Goal: Information Seeking & Learning: Learn about a topic

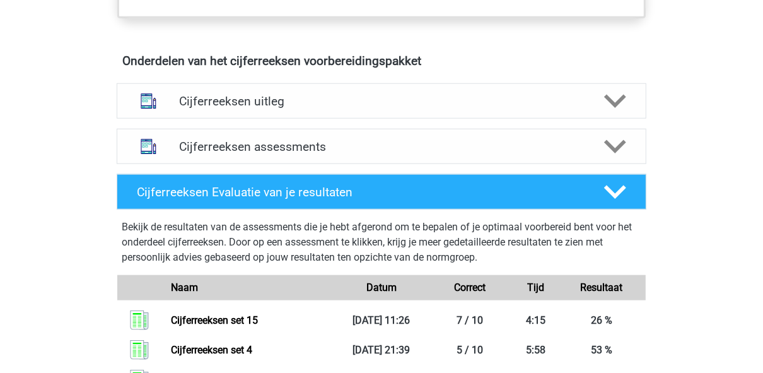
scroll to position [713, 0]
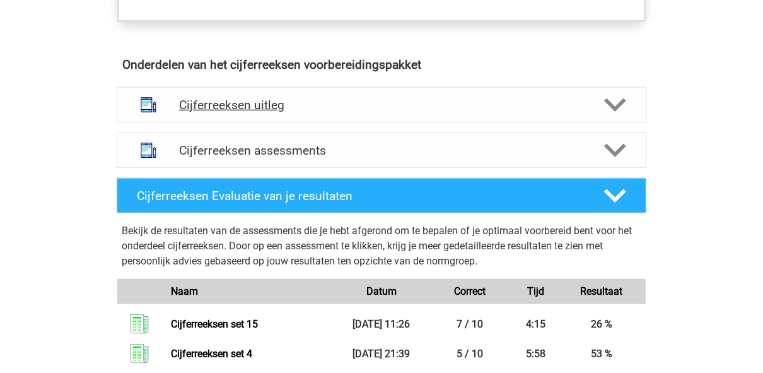
click at [320, 107] on div "Cijferreeksen uitleg" at bounding box center [382, 104] width 530 height 35
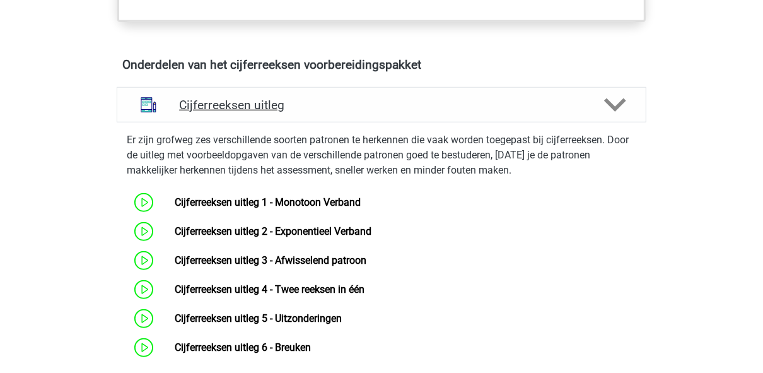
click at [320, 107] on div "Cijferreeksen uitleg" at bounding box center [382, 104] width 530 height 35
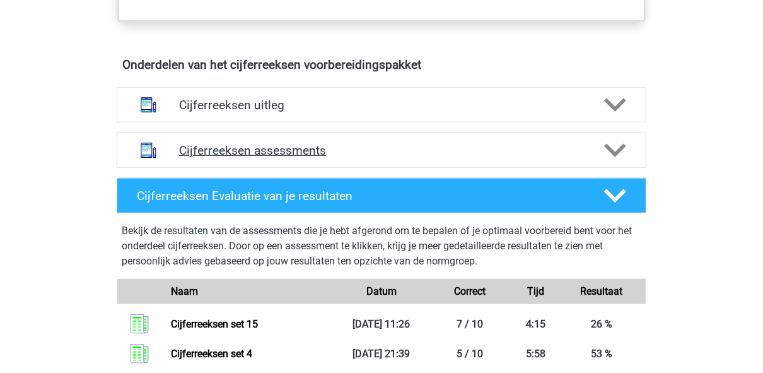
click at [313, 158] on h4 "Cijferreeksen assessments" at bounding box center [381, 150] width 405 height 14
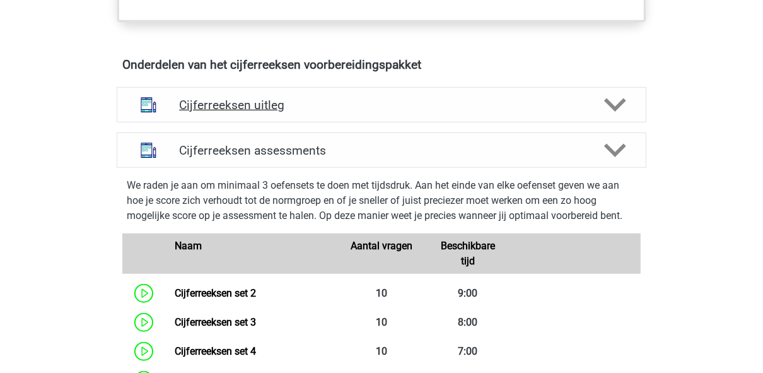
click at [322, 112] on h4 "Cijferreeksen uitleg" at bounding box center [381, 105] width 405 height 14
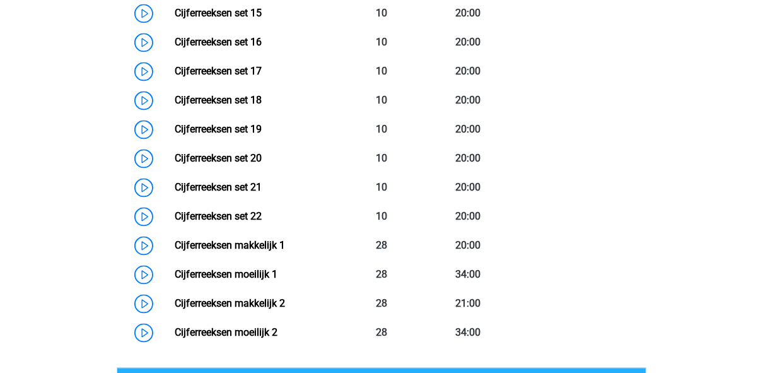
scroll to position [1626, 0]
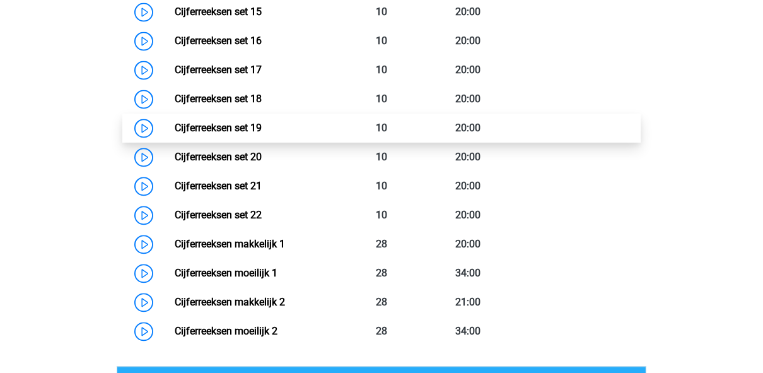
click at [262, 134] on link "Cijferreeksen set 19" at bounding box center [218, 128] width 87 height 12
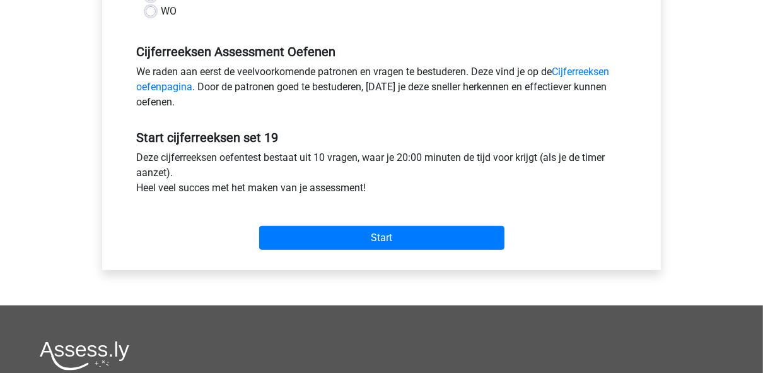
scroll to position [404, 0]
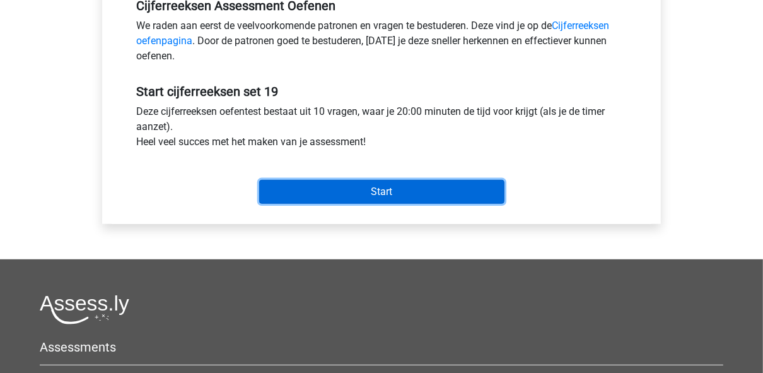
click at [345, 192] on input "Start" at bounding box center [381, 192] width 245 height 24
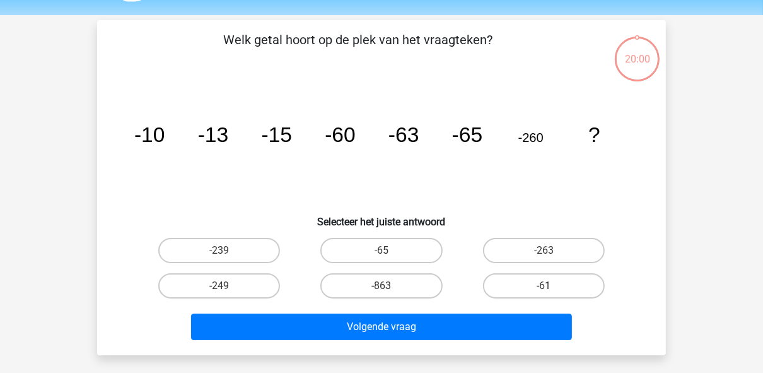
scroll to position [47, 0]
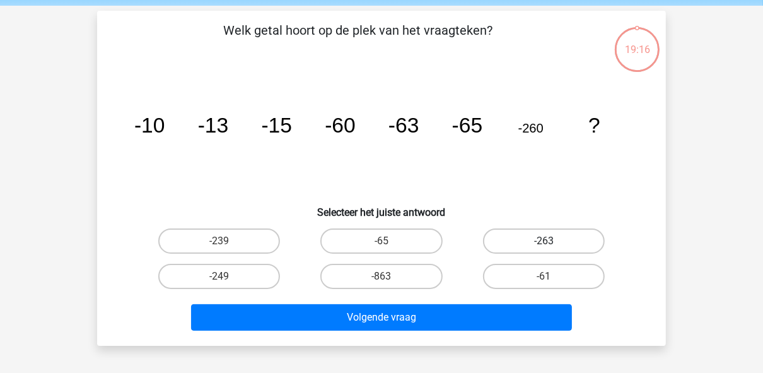
click at [534, 232] on label "-263" at bounding box center [544, 240] width 122 height 25
click at [543, 241] on input "-263" at bounding box center [547, 245] width 8 height 8
radio input "true"
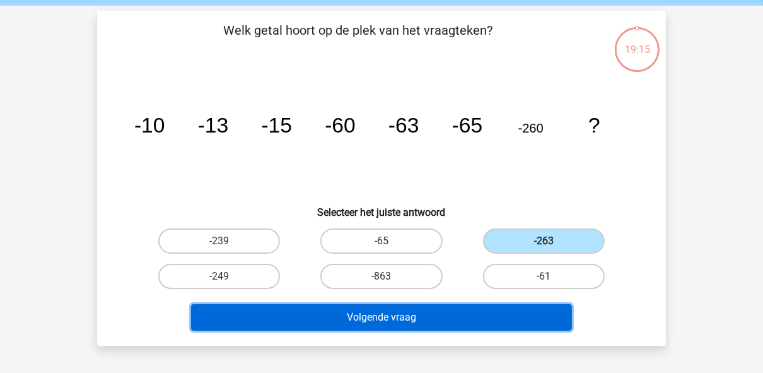
click at [477, 314] on button "Volgende vraag" at bounding box center [381, 317] width 381 height 26
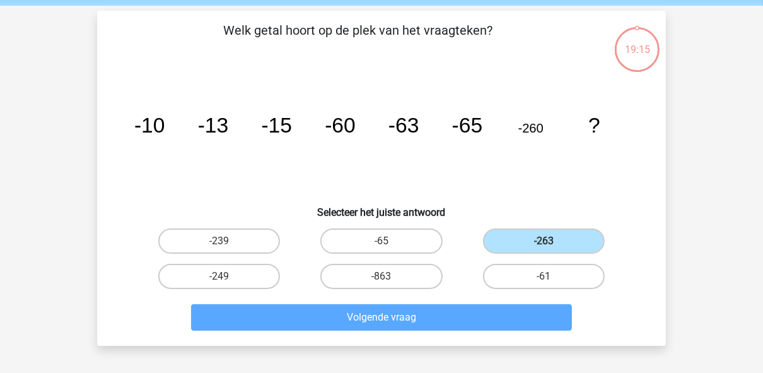
scroll to position [58, 0]
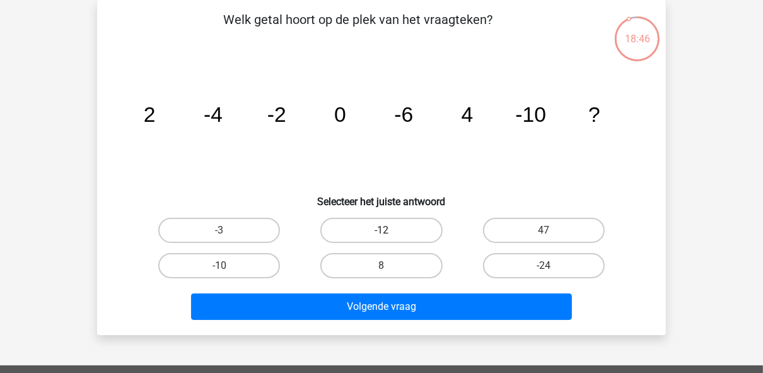
click at [390, 222] on label "-12" at bounding box center [381, 229] width 122 height 25
click at [390, 230] on input "-12" at bounding box center [385, 234] width 8 height 8
radio input "true"
click at [353, 262] on label "8" at bounding box center [381, 265] width 122 height 25
click at [381, 265] on input "8" at bounding box center [385, 269] width 8 height 8
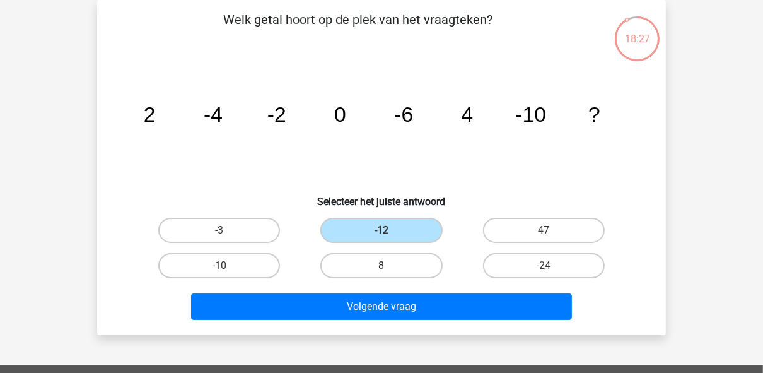
radio input "true"
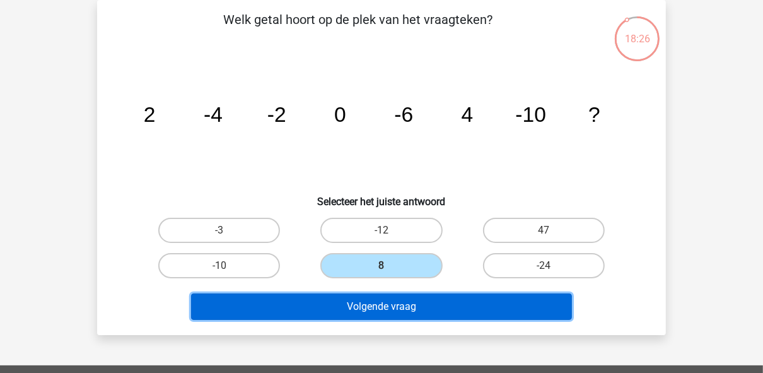
click at [354, 298] on button "Volgende vraag" at bounding box center [381, 306] width 381 height 26
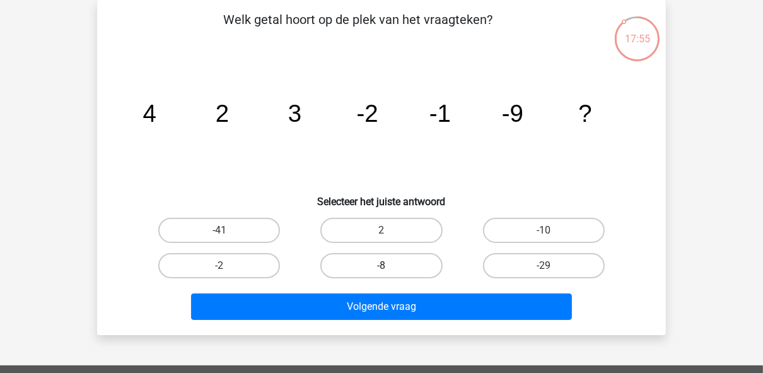
click at [404, 262] on label "-8" at bounding box center [381, 265] width 122 height 25
click at [390, 265] on input "-8" at bounding box center [385, 269] width 8 height 8
radio input "true"
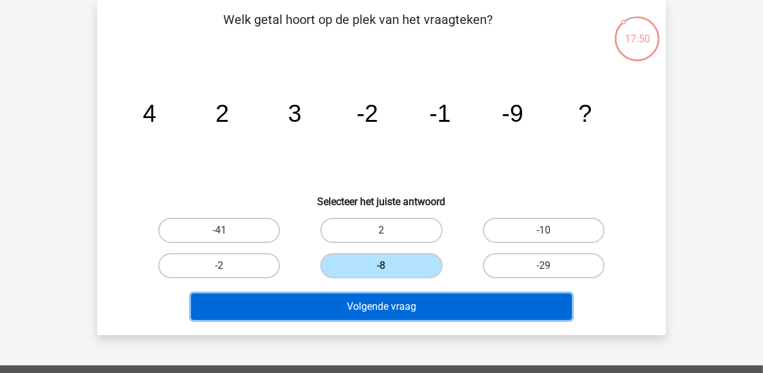
click at [444, 300] on button "Volgende vraag" at bounding box center [381, 306] width 381 height 26
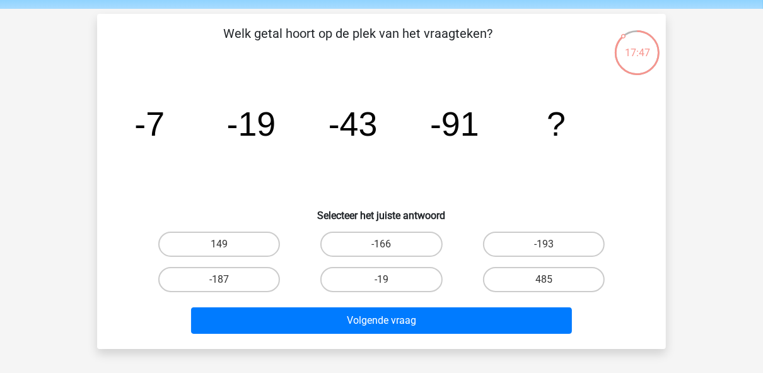
scroll to position [45, 0]
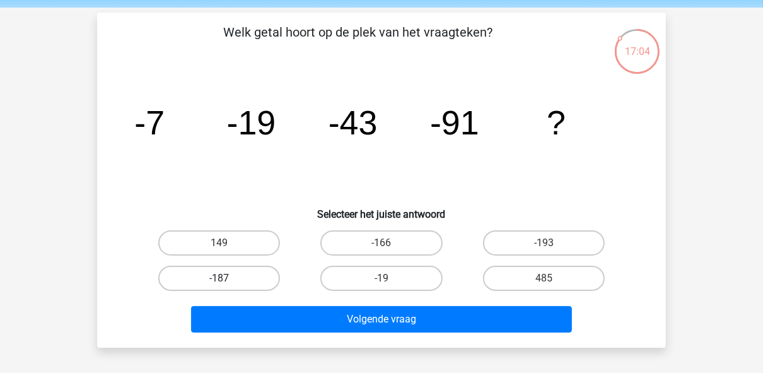
click at [265, 274] on label "-187" at bounding box center [219, 277] width 122 height 25
click at [228, 278] on input "-187" at bounding box center [223, 282] width 8 height 8
radio input "true"
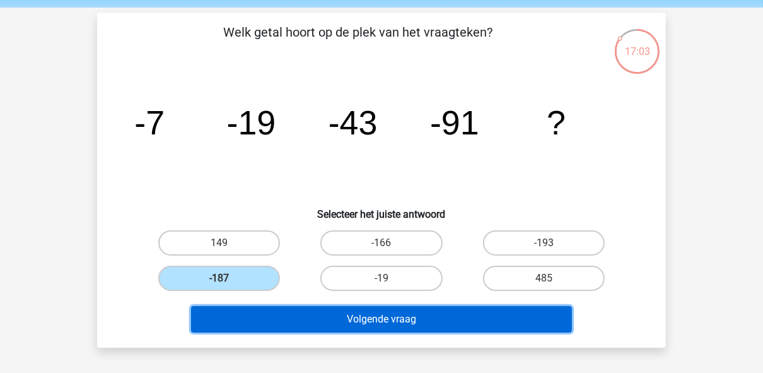
click at [272, 308] on button "Volgende vraag" at bounding box center [381, 319] width 381 height 26
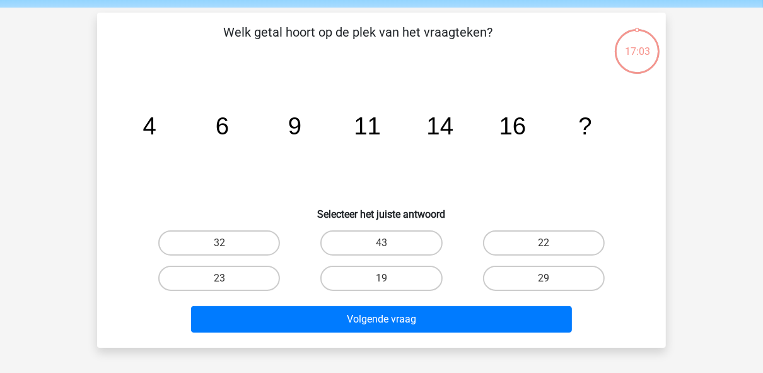
scroll to position [58, 0]
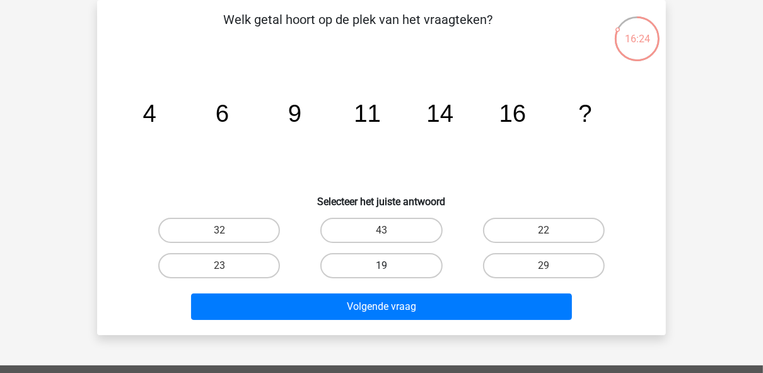
click at [365, 258] on label "19" at bounding box center [381, 265] width 122 height 25
click at [381, 265] on input "19" at bounding box center [385, 269] width 8 height 8
radio input "true"
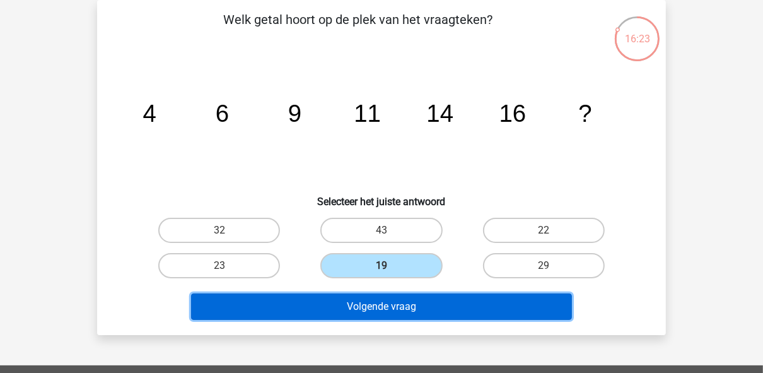
click at [365, 299] on button "Volgende vraag" at bounding box center [381, 306] width 381 height 26
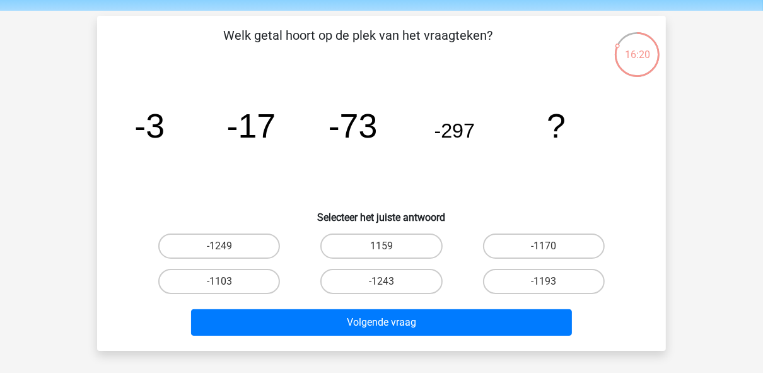
scroll to position [43, 0]
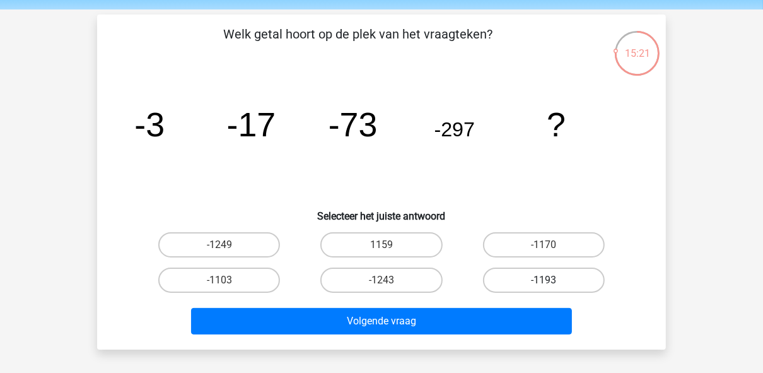
click at [558, 284] on label "-1193" at bounding box center [544, 279] width 122 height 25
click at [552, 284] on input "-1193" at bounding box center [547, 284] width 8 height 8
radio input "true"
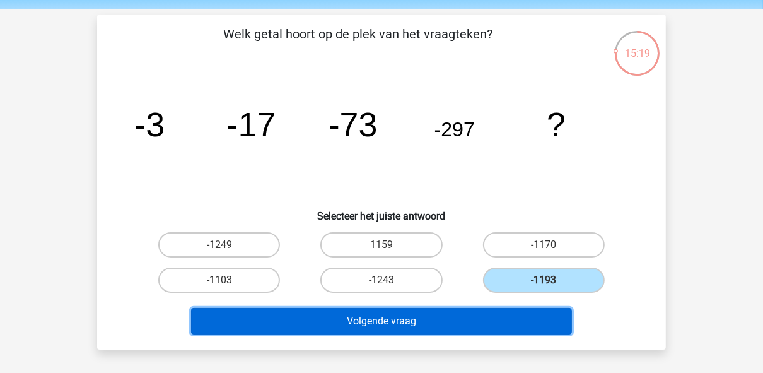
click at [493, 316] on button "Volgende vraag" at bounding box center [381, 321] width 381 height 26
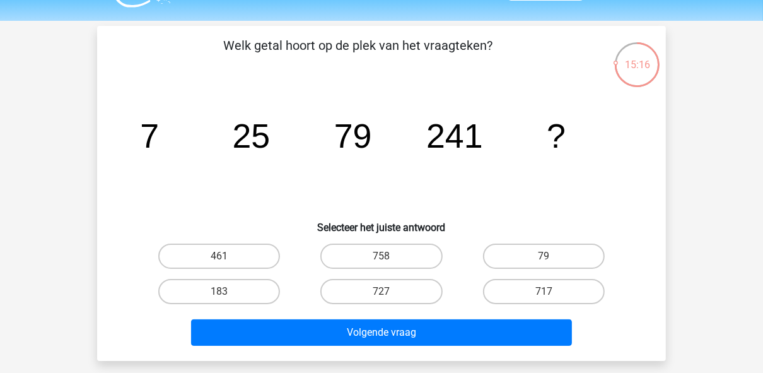
scroll to position [35, 0]
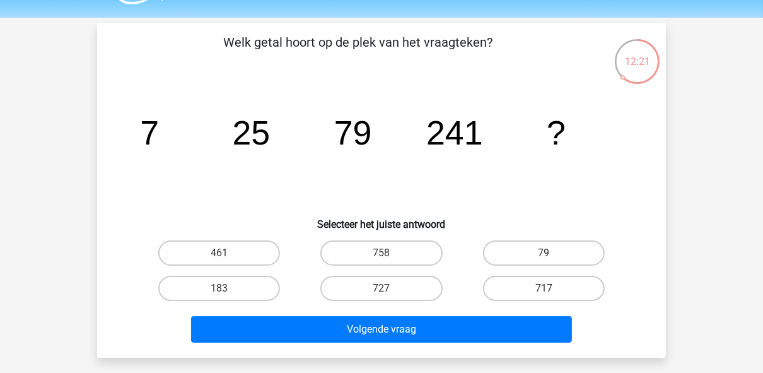
click at [385, 288] on input "727" at bounding box center [385, 292] width 8 height 8
radio input "true"
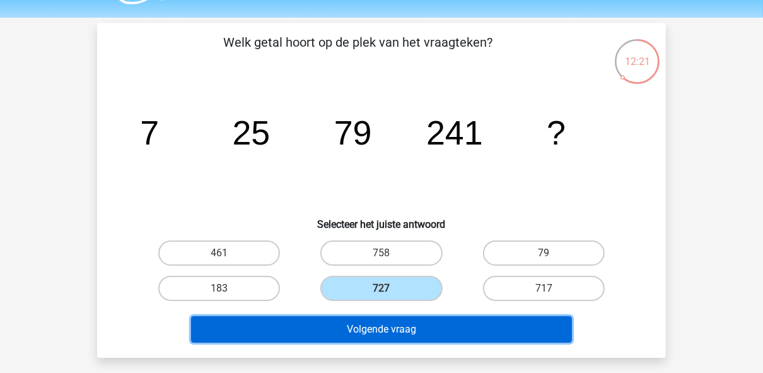
click at [386, 316] on button "Volgende vraag" at bounding box center [381, 329] width 381 height 26
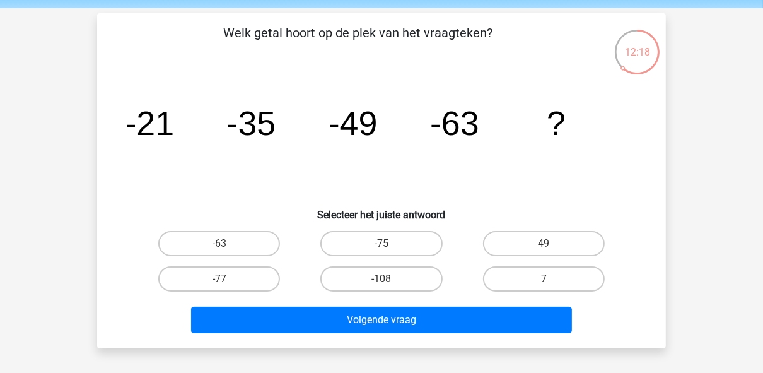
scroll to position [47, 0]
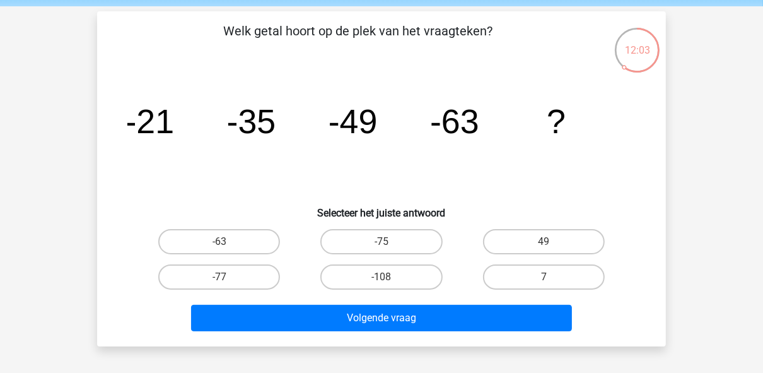
click at [223, 277] on input "-77" at bounding box center [223, 281] width 8 height 8
radio input "true"
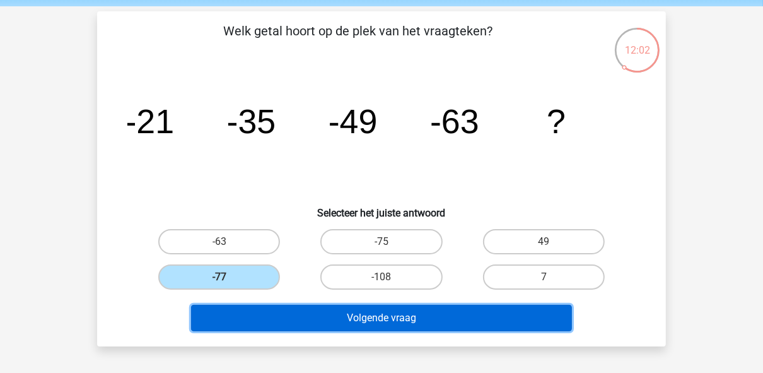
click at [255, 324] on button "Volgende vraag" at bounding box center [381, 317] width 381 height 26
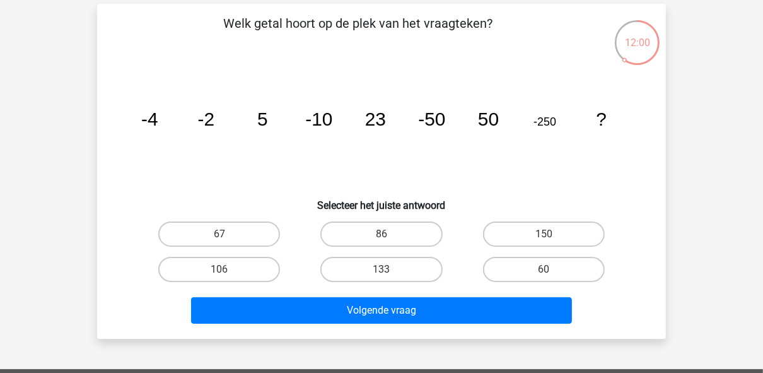
scroll to position [57, 0]
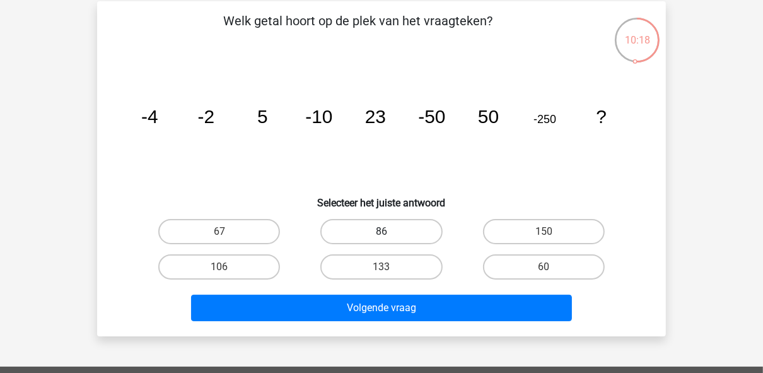
click at [405, 231] on label "86" at bounding box center [381, 231] width 122 height 25
click at [390, 231] on input "86" at bounding box center [385, 235] width 8 height 8
radio input "true"
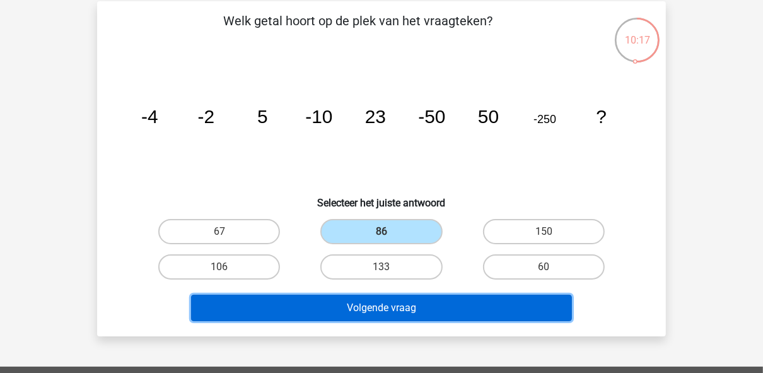
click at [379, 299] on button "Volgende vraag" at bounding box center [381, 307] width 381 height 26
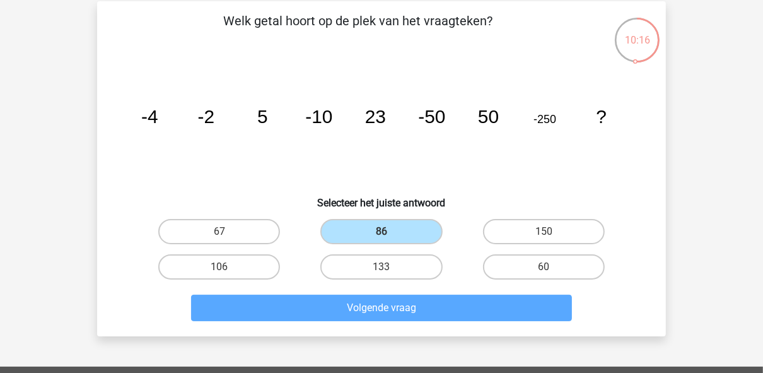
scroll to position [58, 0]
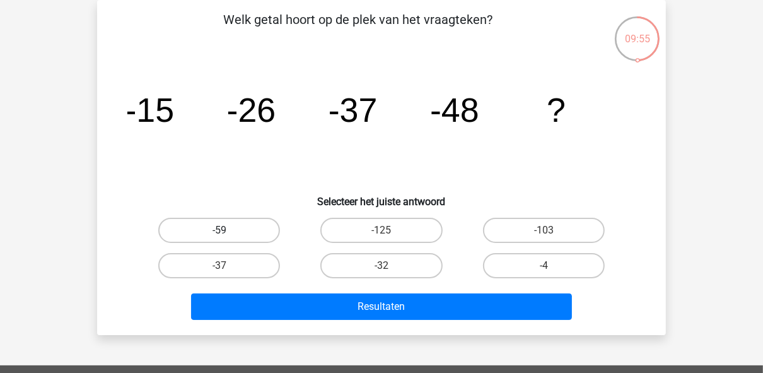
click at [243, 225] on label "-59" at bounding box center [219, 229] width 122 height 25
click at [228, 230] on input "-59" at bounding box center [223, 234] width 8 height 8
radio input "true"
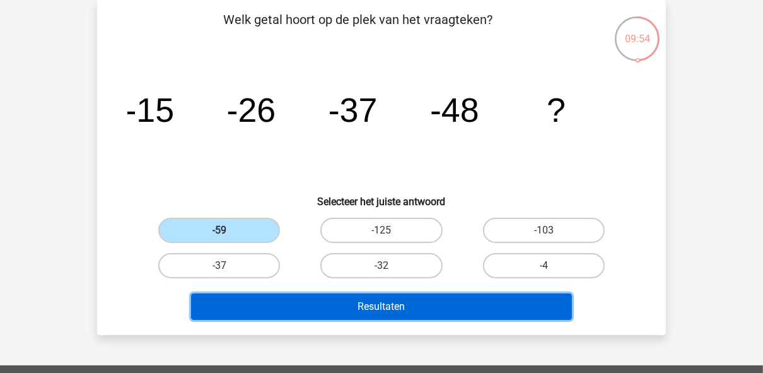
click at [274, 301] on button "Resultaten" at bounding box center [381, 306] width 381 height 26
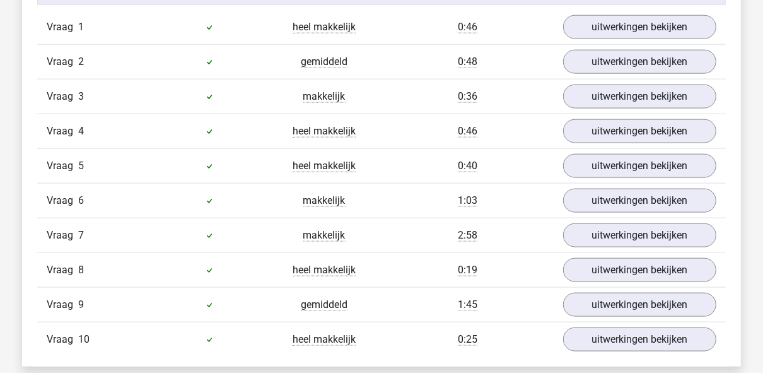
scroll to position [1076, 0]
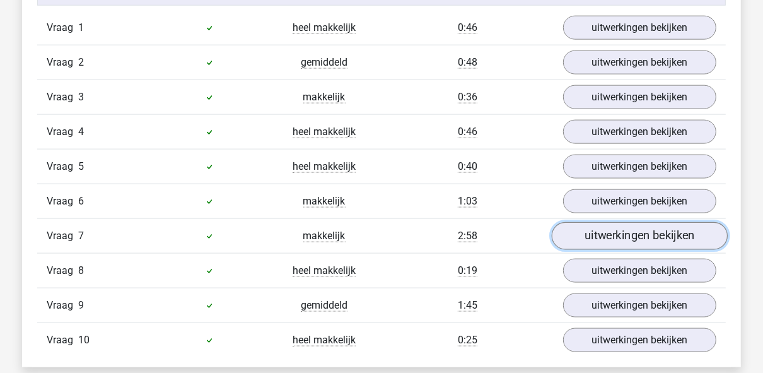
click at [617, 236] on link "uitwerkingen bekijken" at bounding box center [640, 236] width 176 height 28
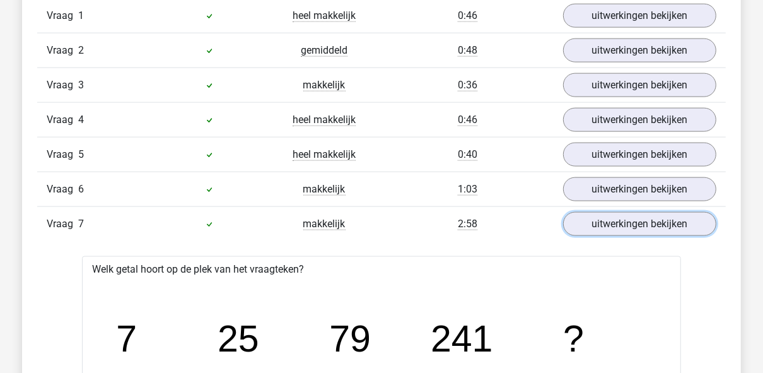
scroll to position [1086, 0]
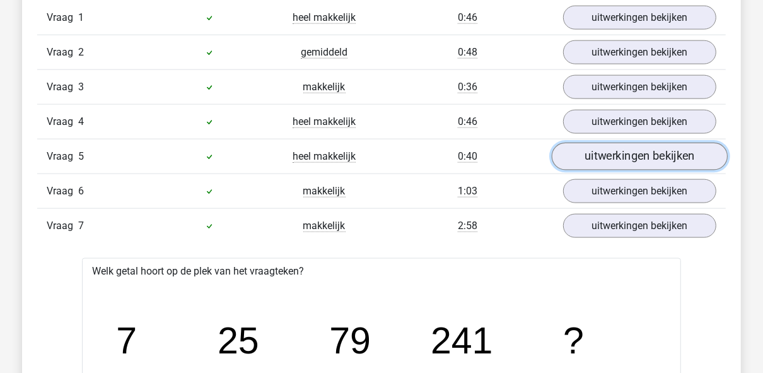
click at [597, 161] on link "uitwerkingen bekijken" at bounding box center [640, 156] width 176 height 28
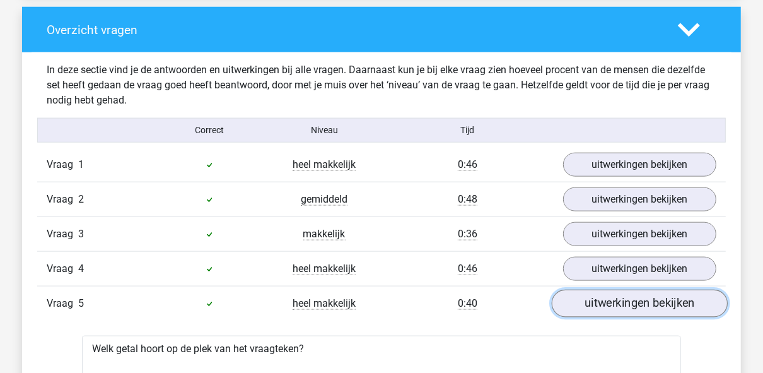
scroll to position [939, 0]
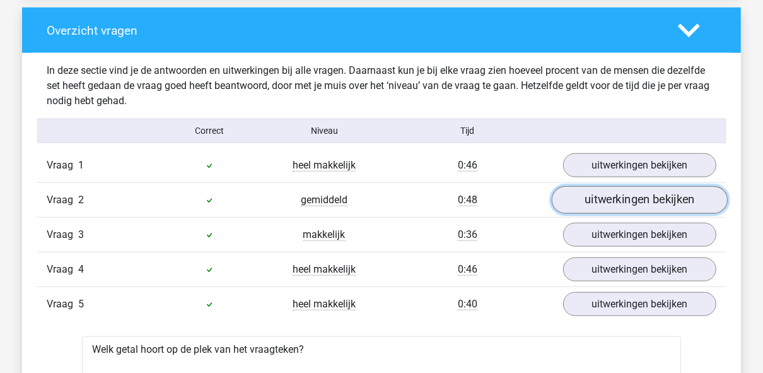
click at [581, 197] on link "uitwerkingen bekijken" at bounding box center [640, 200] width 176 height 28
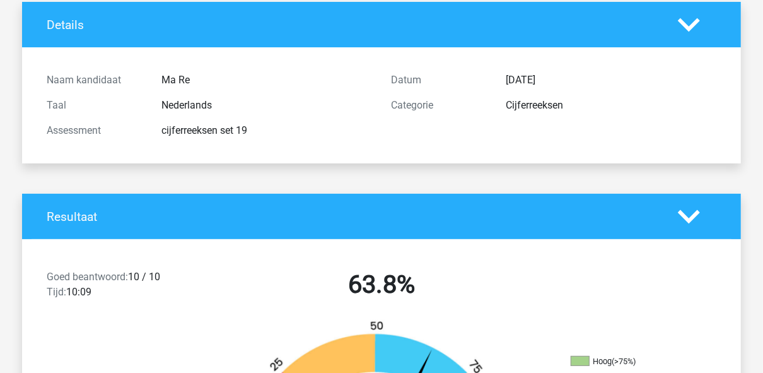
scroll to position [0, 0]
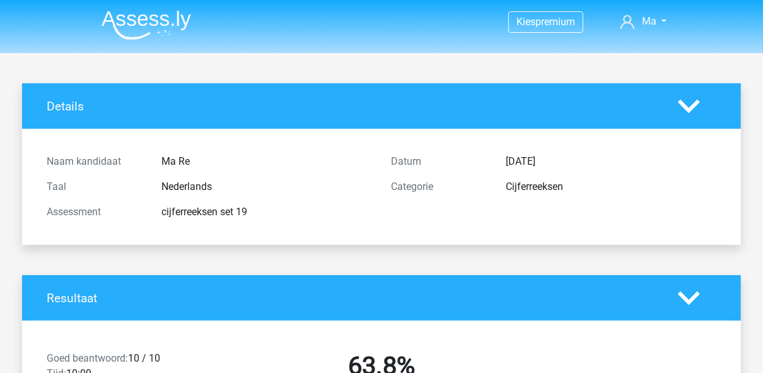
click at [106, 26] on img at bounding box center [146, 25] width 90 height 30
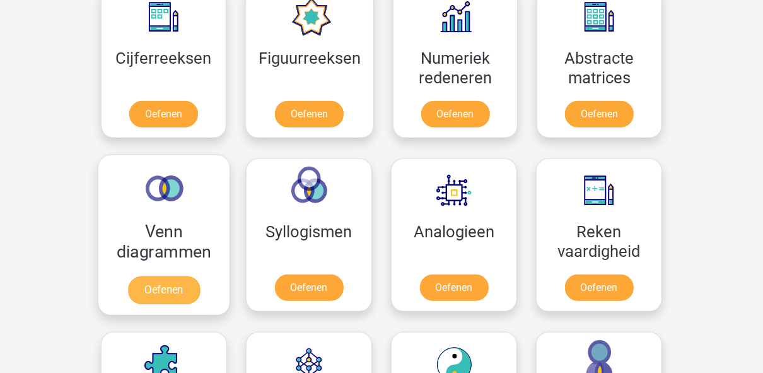
scroll to position [606, 0]
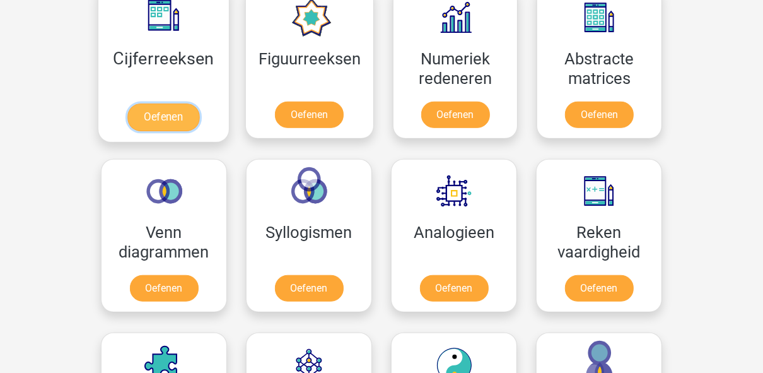
click at [182, 104] on link "Oefenen" at bounding box center [163, 117] width 72 height 28
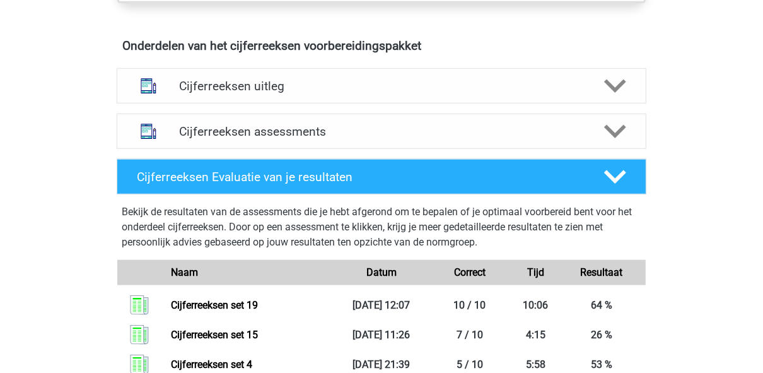
scroll to position [733, 0]
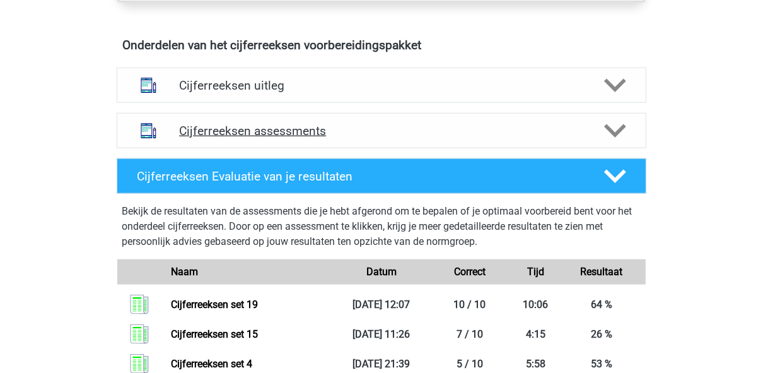
click at [238, 130] on div "Cijferreeksen assessments" at bounding box center [382, 130] width 530 height 35
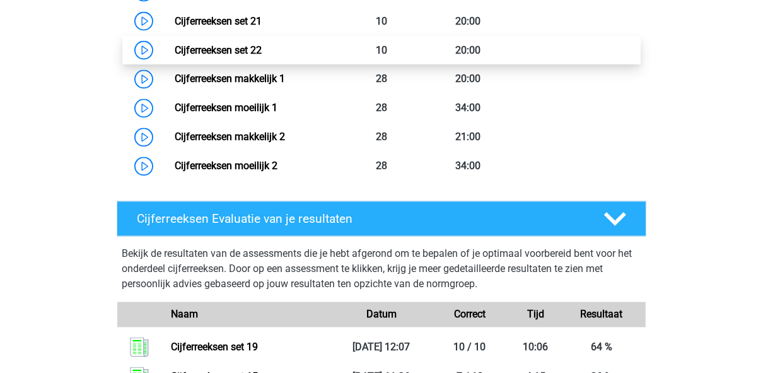
scroll to position [1534, 0]
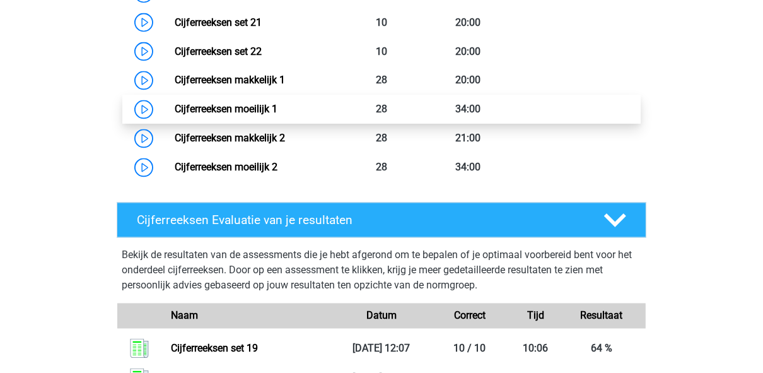
click at [277, 115] on link "Cijferreeksen moeilijk 1" at bounding box center [226, 109] width 103 height 12
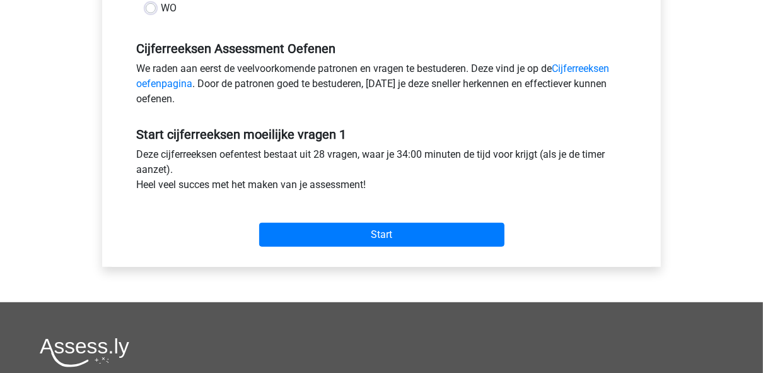
scroll to position [361, 0]
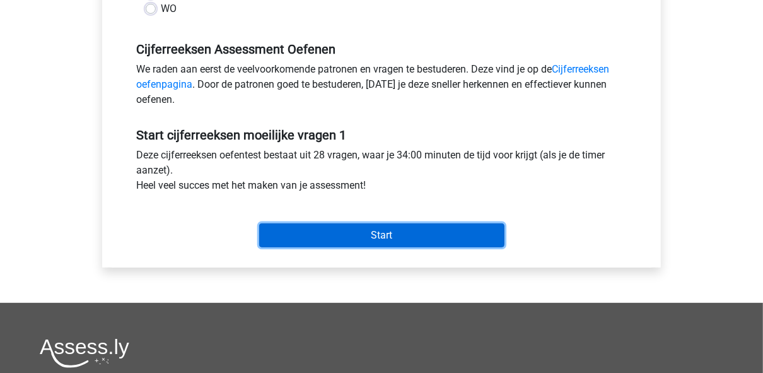
click at [274, 231] on input "Start" at bounding box center [381, 235] width 245 height 24
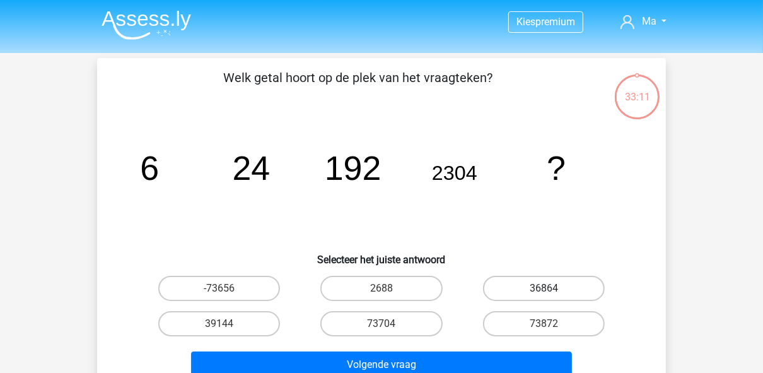
click at [521, 291] on label "36864" at bounding box center [544, 287] width 122 height 25
click at [543, 291] on input "36864" at bounding box center [547, 292] width 8 height 8
radio input "true"
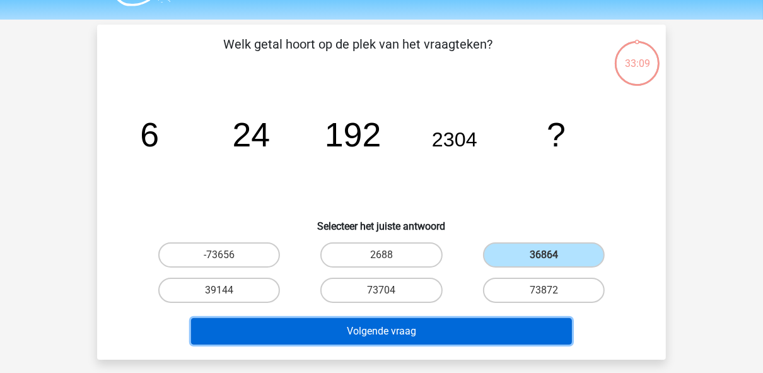
click at [437, 325] on button "Volgende vraag" at bounding box center [381, 331] width 381 height 26
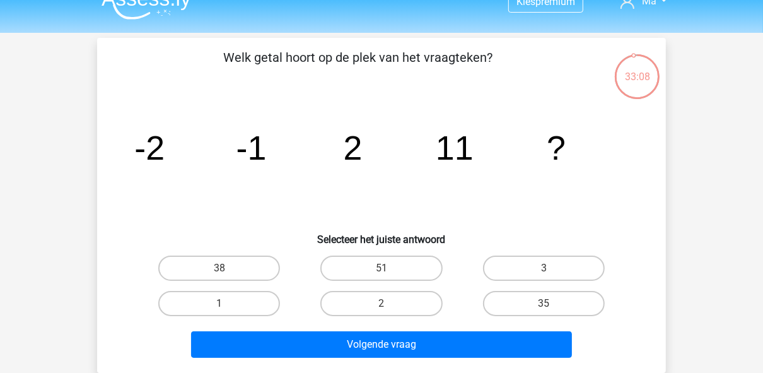
scroll to position [13, 0]
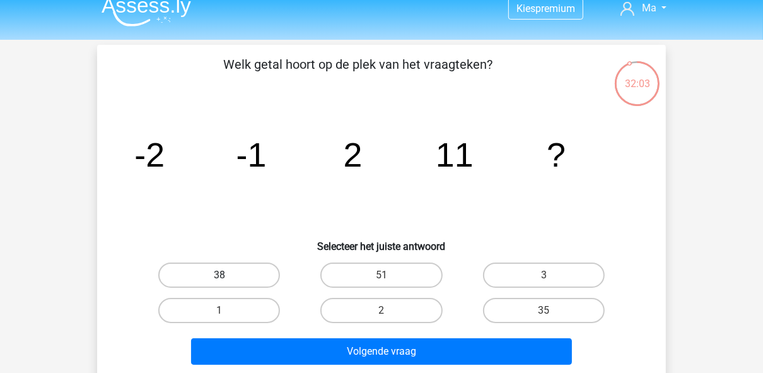
click at [165, 281] on label "38" at bounding box center [219, 274] width 122 height 25
click at [219, 281] on input "38" at bounding box center [223, 279] width 8 height 8
radio input "true"
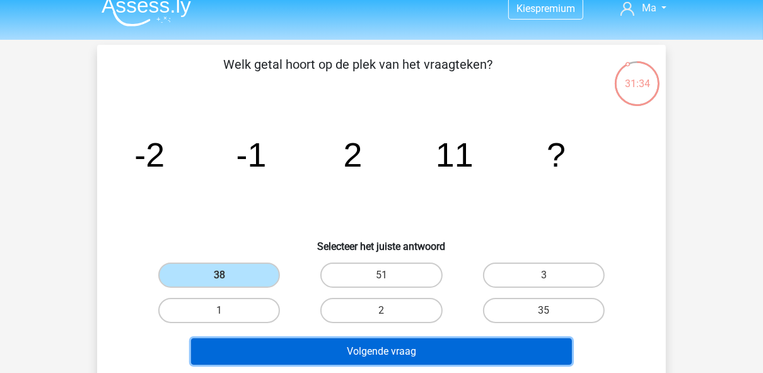
click at [320, 354] on button "Volgende vraag" at bounding box center [381, 351] width 381 height 26
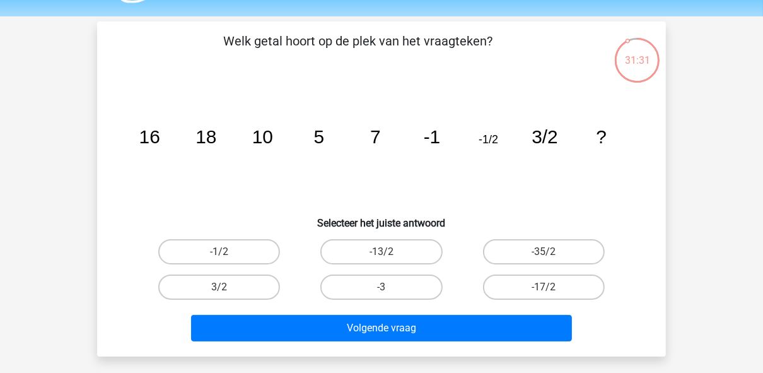
scroll to position [37, 0]
click at [370, 260] on label "-13/2" at bounding box center [381, 251] width 122 height 25
click at [381, 260] on input "-13/2" at bounding box center [385, 256] width 8 height 8
radio input "true"
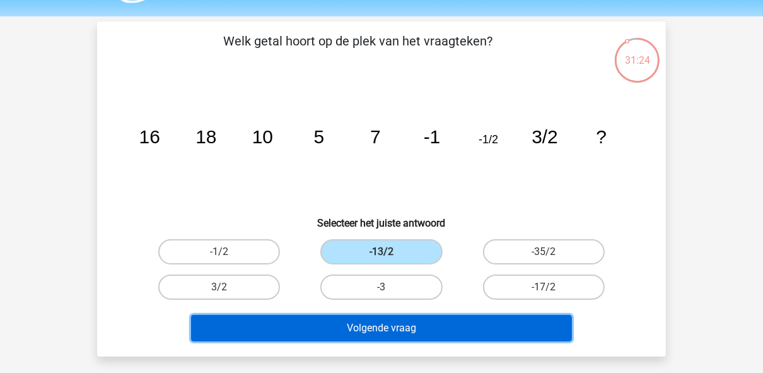
click at [353, 325] on button "Volgende vraag" at bounding box center [381, 328] width 381 height 26
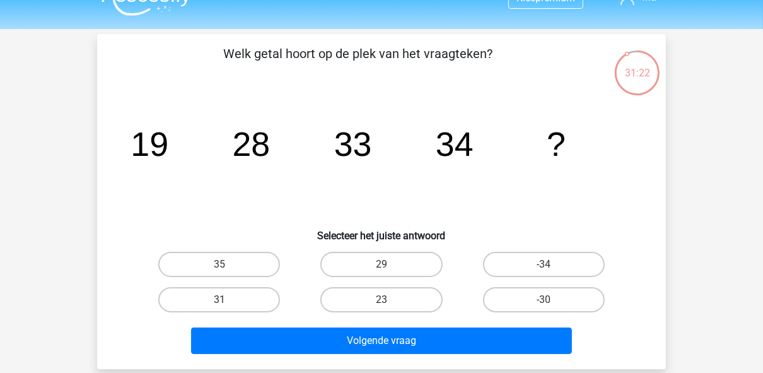
scroll to position [23, 0]
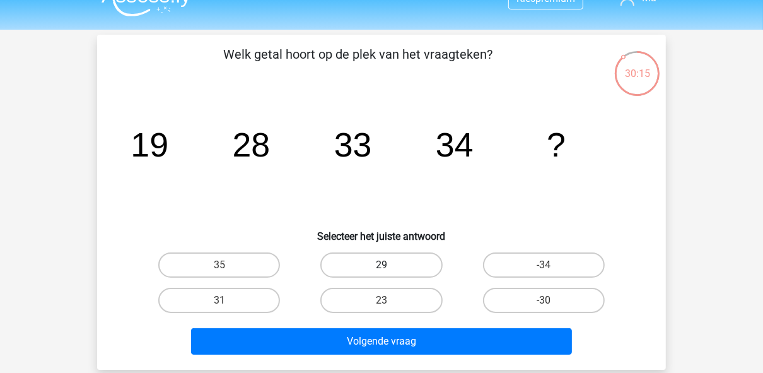
click at [407, 257] on label "29" at bounding box center [381, 264] width 122 height 25
click at [390, 265] on input "29" at bounding box center [385, 269] width 8 height 8
radio input "true"
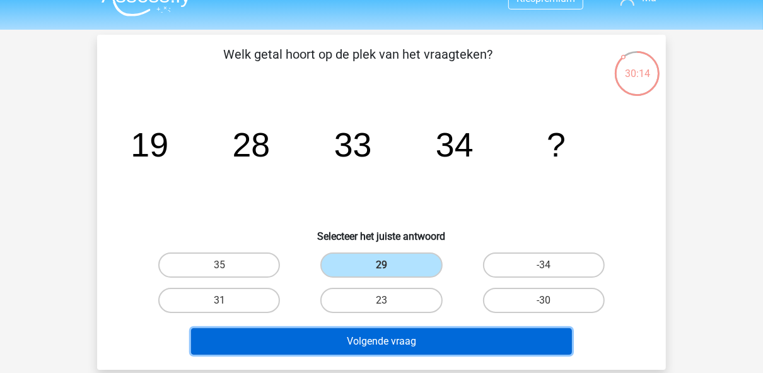
click at [381, 348] on button "Volgende vraag" at bounding box center [381, 341] width 381 height 26
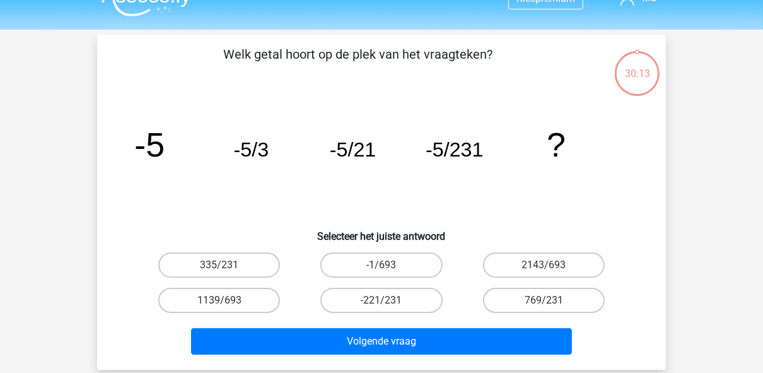
scroll to position [58, 0]
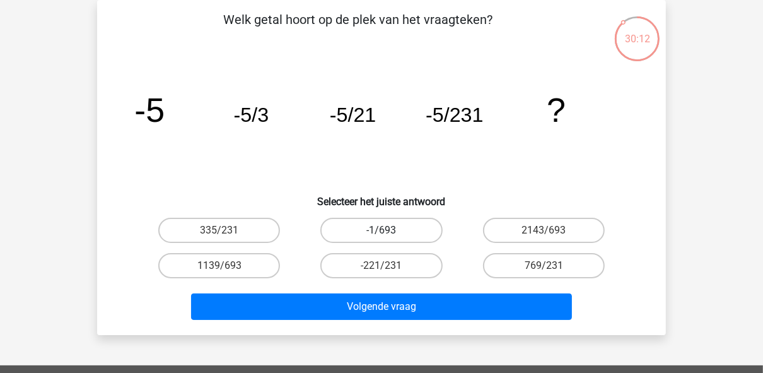
click at [420, 223] on label "-1/693" at bounding box center [381, 229] width 122 height 25
click at [390, 230] on input "-1/693" at bounding box center [385, 234] width 8 height 8
radio input "true"
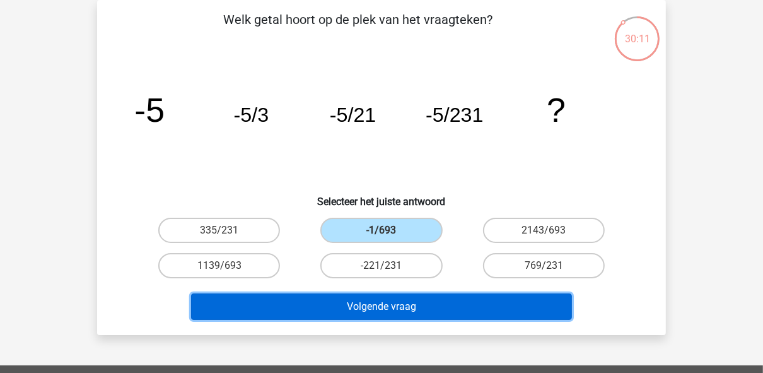
click at [402, 298] on button "Volgende vraag" at bounding box center [381, 306] width 381 height 26
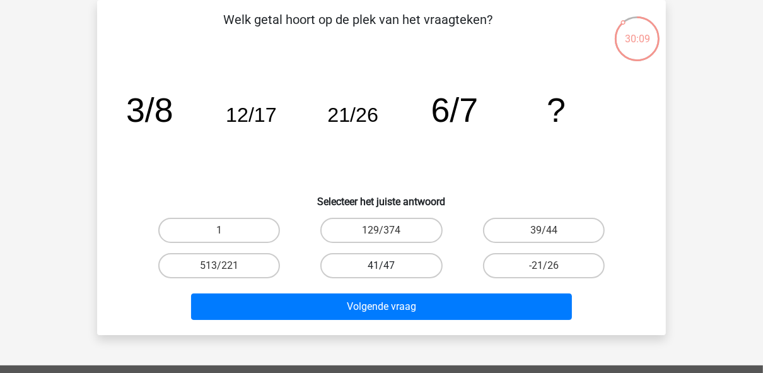
click at [373, 256] on label "41/47" at bounding box center [381, 265] width 122 height 25
click at [381, 265] on input "41/47" at bounding box center [385, 269] width 8 height 8
radio input "true"
click at [371, 319] on div "Volgende vraag" at bounding box center [381, 309] width 487 height 32
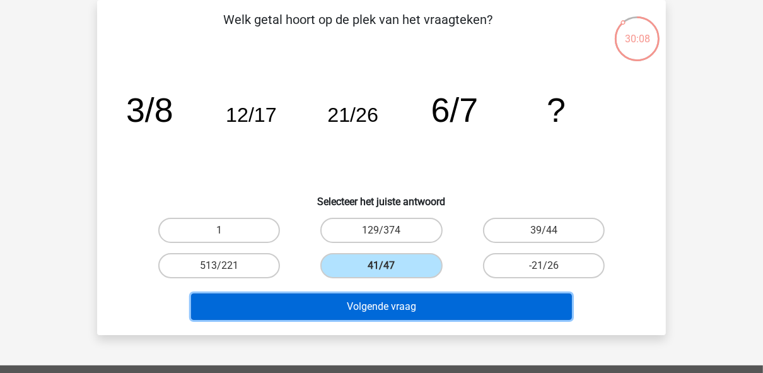
click at [371, 302] on button "Volgende vraag" at bounding box center [381, 306] width 381 height 26
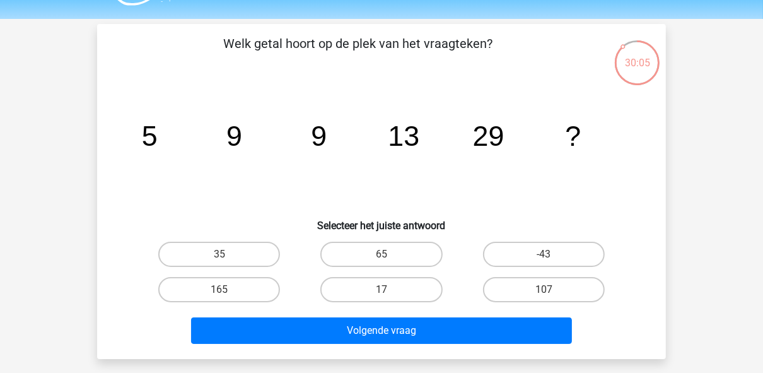
scroll to position [30, 0]
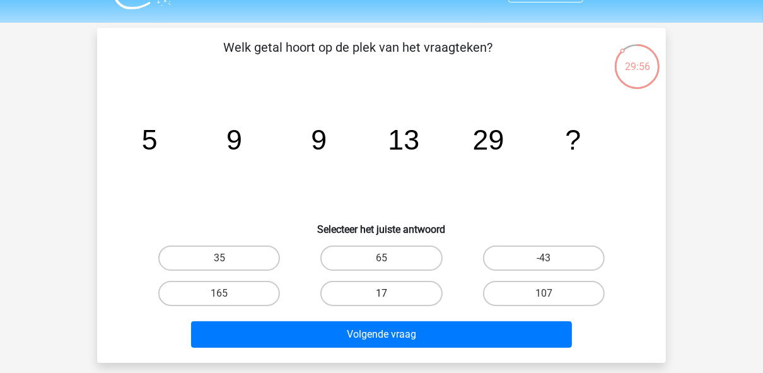
click at [373, 291] on label "17" at bounding box center [381, 293] width 122 height 25
click at [381, 293] on input "17" at bounding box center [385, 297] width 8 height 8
radio input "true"
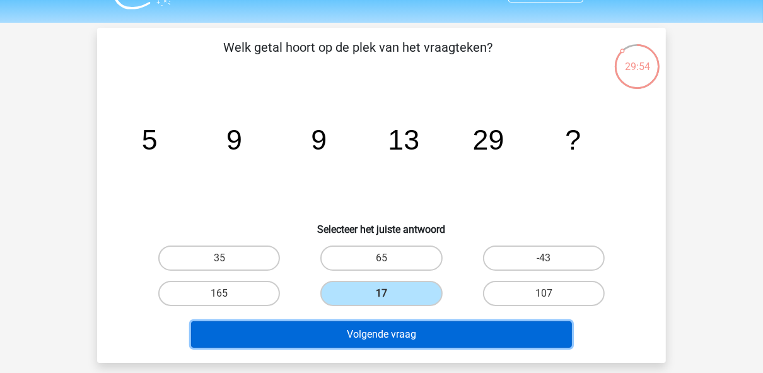
click at [356, 339] on button "Volgende vraag" at bounding box center [381, 334] width 381 height 26
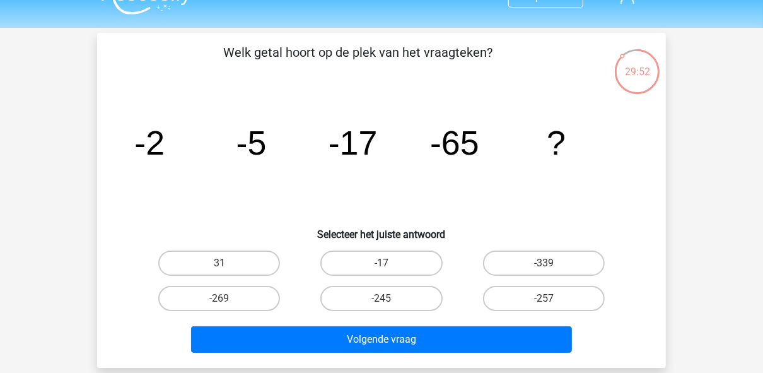
scroll to position [21, 0]
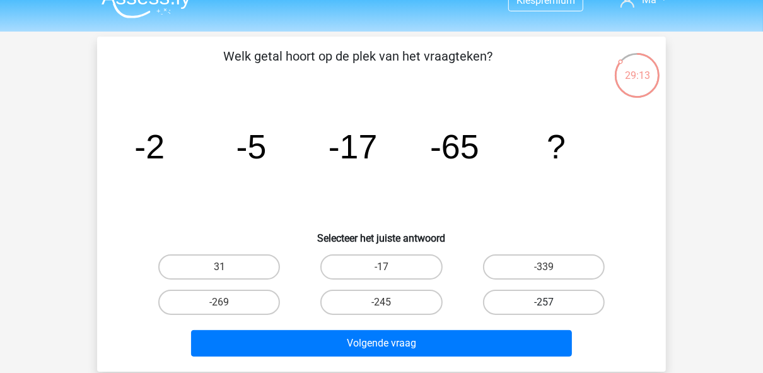
click at [516, 304] on label "-257" at bounding box center [544, 301] width 122 height 25
click at [543, 304] on input "-257" at bounding box center [547, 306] width 8 height 8
radio input "true"
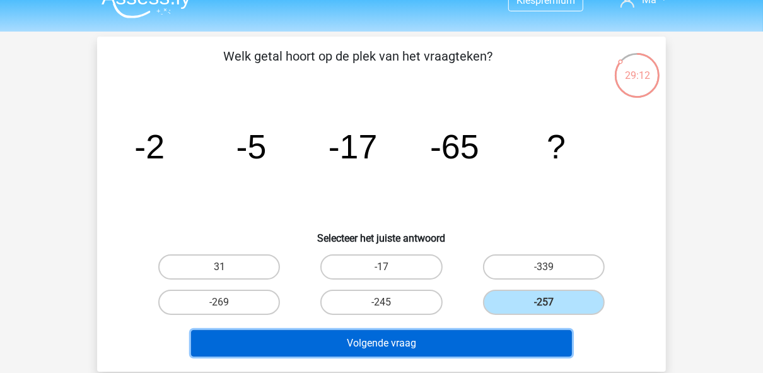
click at [463, 343] on button "Volgende vraag" at bounding box center [381, 343] width 381 height 26
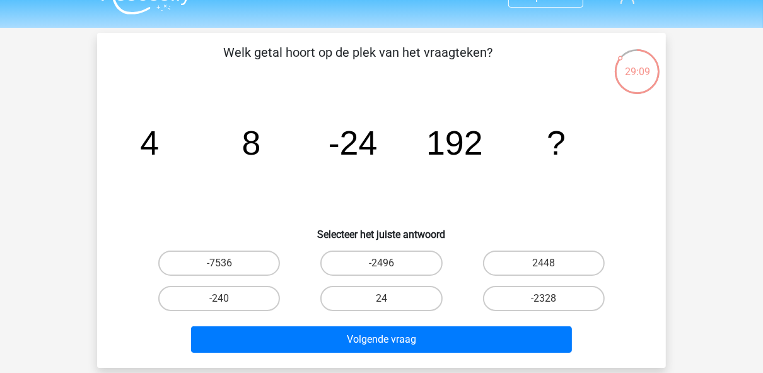
scroll to position [26, 0]
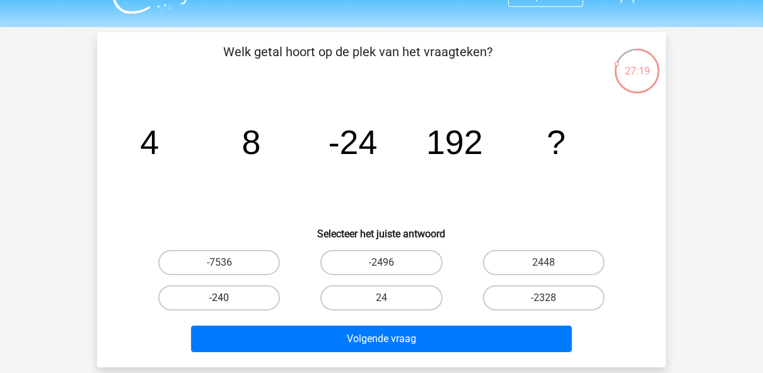
click at [251, 296] on label "-240" at bounding box center [219, 297] width 122 height 25
click at [228, 298] on input "-240" at bounding box center [223, 302] width 8 height 8
radio input "true"
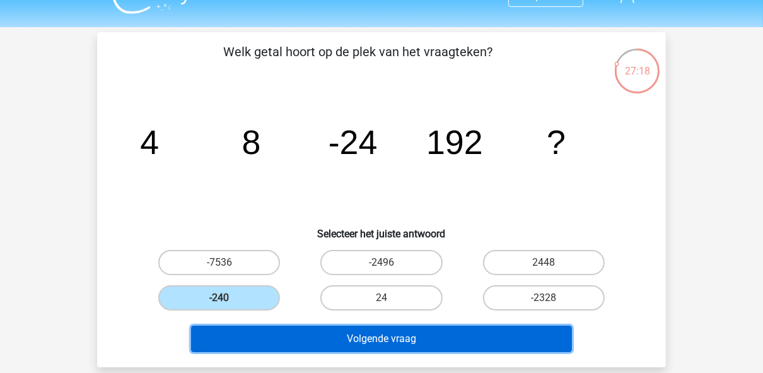
click at [273, 330] on button "Volgende vraag" at bounding box center [381, 338] width 381 height 26
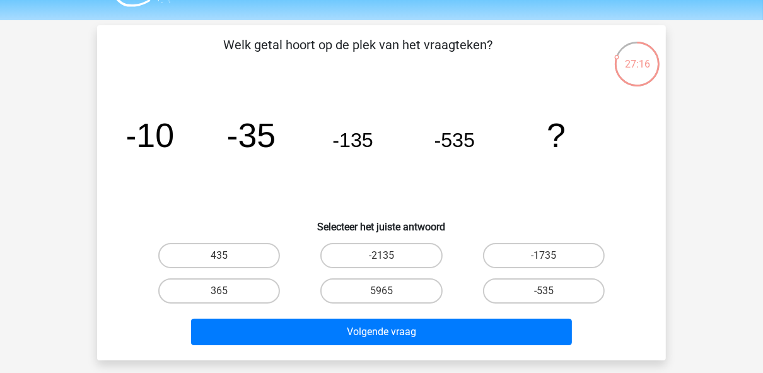
scroll to position [32, 0]
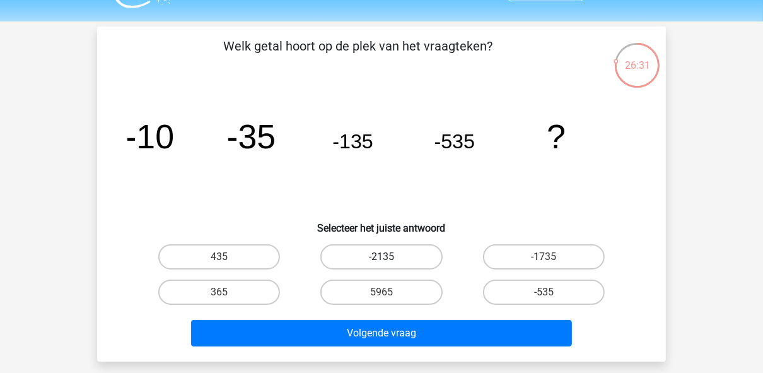
click at [391, 248] on label "-2135" at bounding box center [381, 256] width 122 height 25
click at [390, 257] on input "-2135" at bounding box center [385, 261] width 8 height 8
radio input "true"
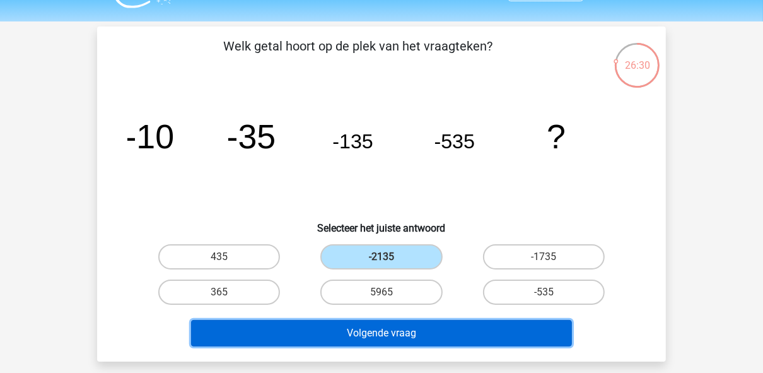
click at [371, 330] on button "Volgende vraag" at bounding box center [381, 333] width 381 height 26
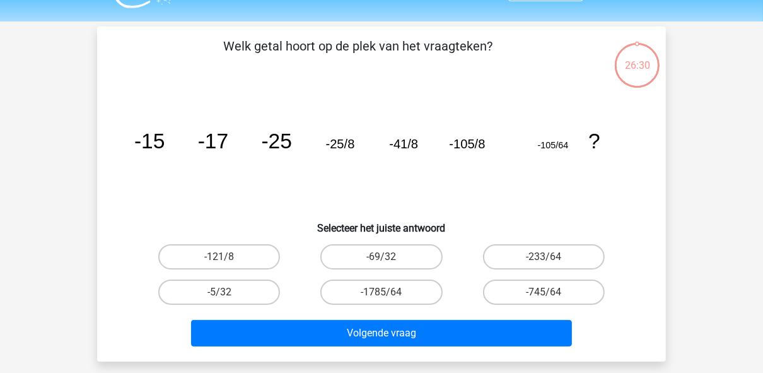
scroll to position [58, 0]
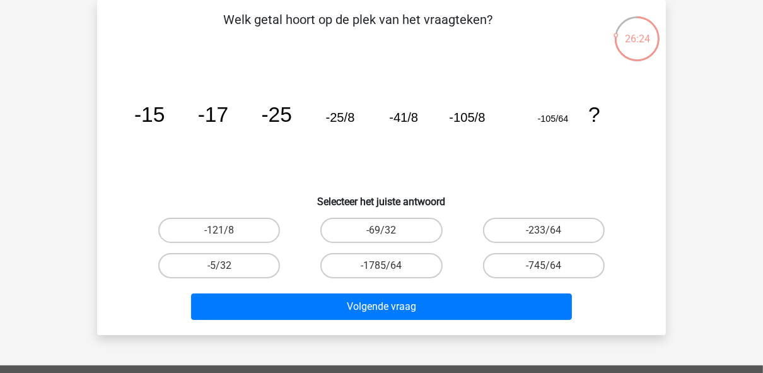
click at [397, 216] on div "-69/32" at bounding box center [381, 229] width 162 height 35
click at [394, 238] on label "-69/32" at bounding box center [381, 229] width 122 height 25
click at [390, 238] on input "-69/32" at bounding box center [385, 234] width 8 height 8
radio input "true"
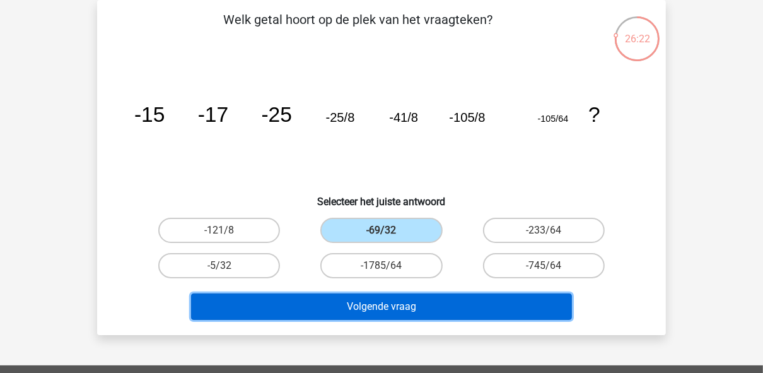
click at [374, 315] on button "Volgende vraag" at bounding box center [381, 306] width 381 height 26
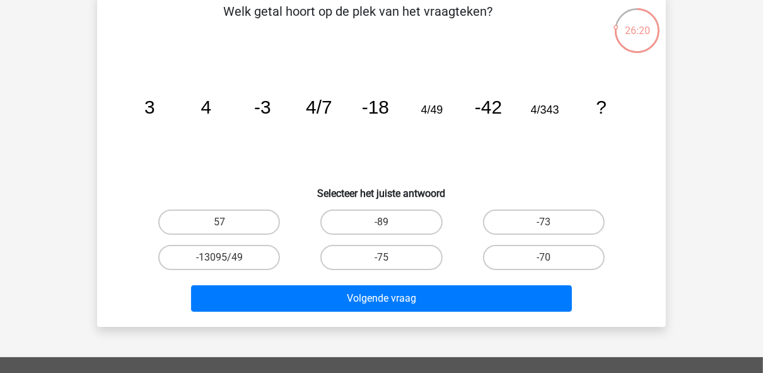
scroll to position [81, 0]
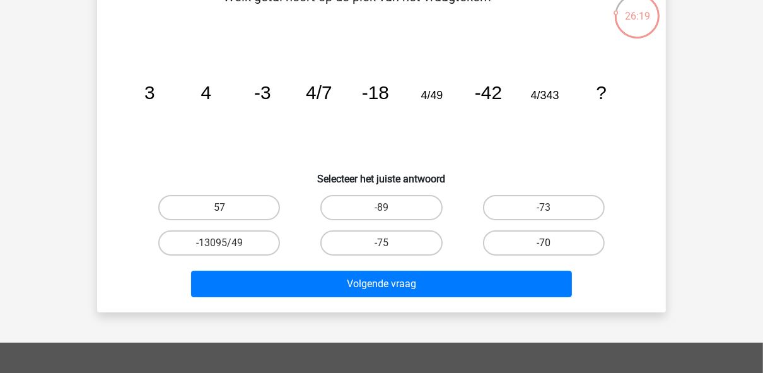
click at [506, 243] on label "-70" at bounding box center [544, 242] width 122 height 25
click at [543, 243] on input "-70" at bounding box center [547, 247] width 8 height 8
radio input "true"
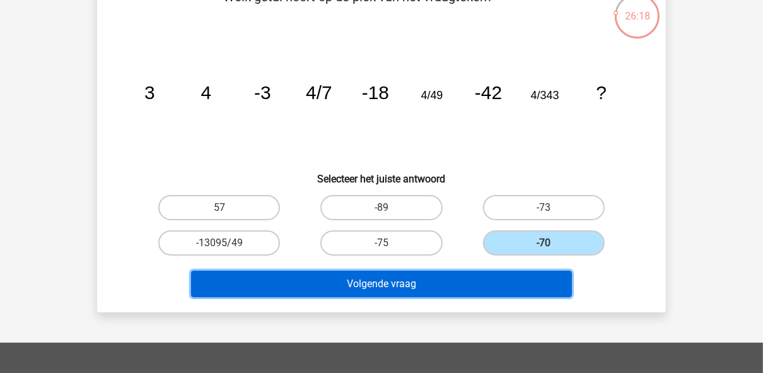
click at [428, 291] on button "Volgende vraag" at bounding box center [381, 283] width 381 height 26
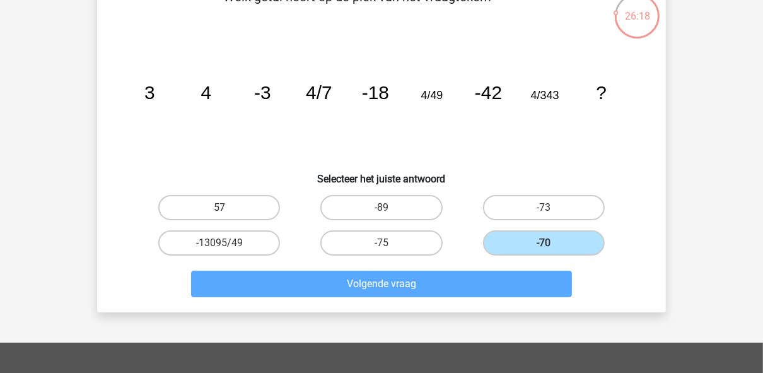
scroll to position [58, 0]
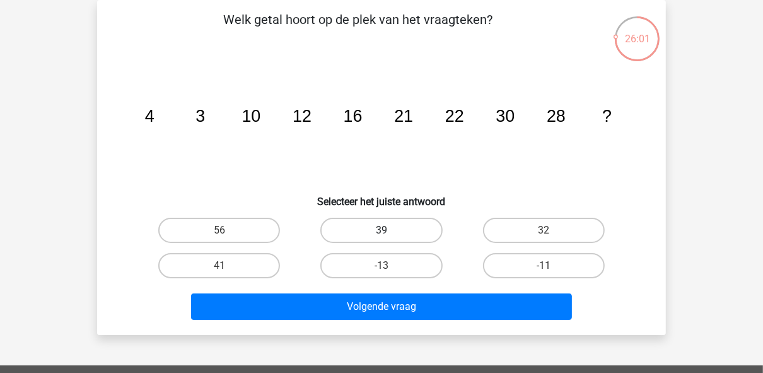
click at [402, 232] on label "39" at bounding box center [381, 229] width 122 height 25
click at [390, 232] on input "39" at bounding box center [385, 234] width 8 height 8
radio input "true"
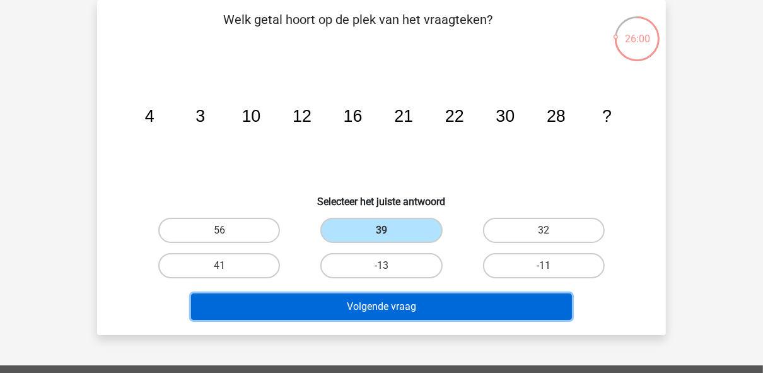
click at [388, 307] on button "Volgende vraag" at bounding box center [381, 306] width 381 height 26
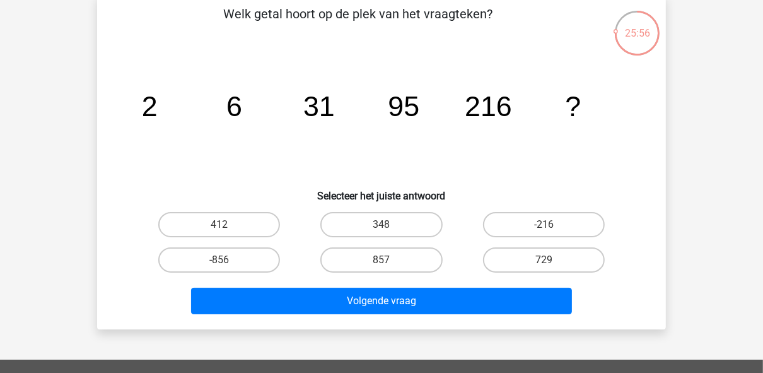
scroll to position [63, 0]
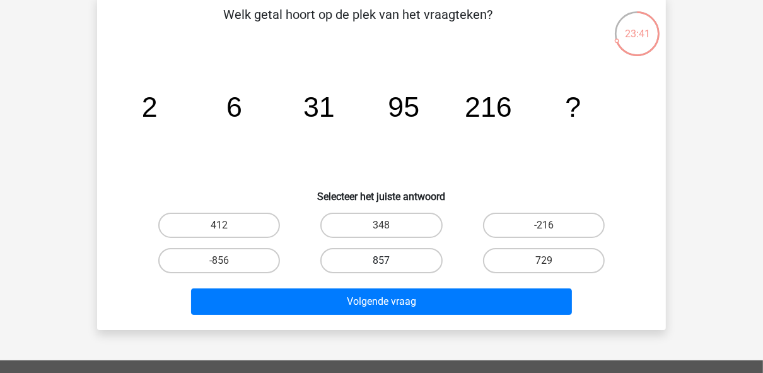
click at [369, 256] on label "857" at bounding box center [381, 260] width 122 height 25
click at [381, 260] on input "857" at bounding box center [385, 264] width 8 height 8
radio input "true"
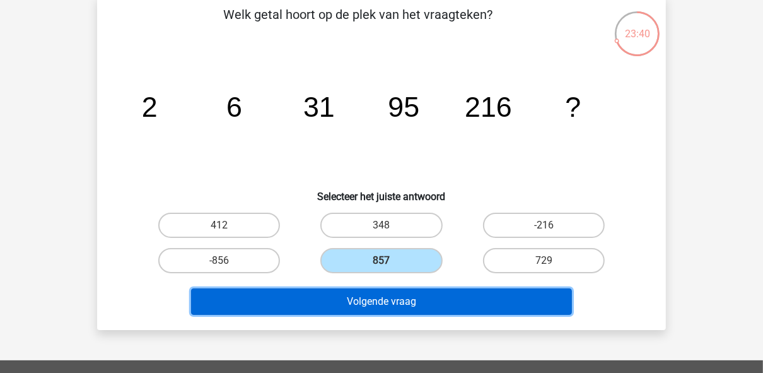
click at [368, 304] on button "Volgende vraag" at bounding box center [381, 301] width 381 height 26
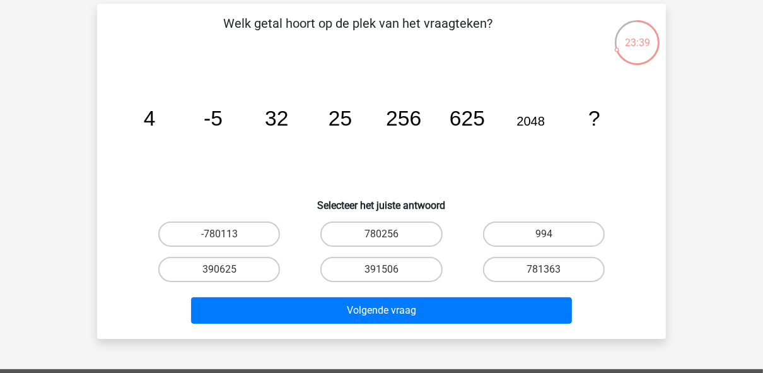
scroll to position [58, 0]
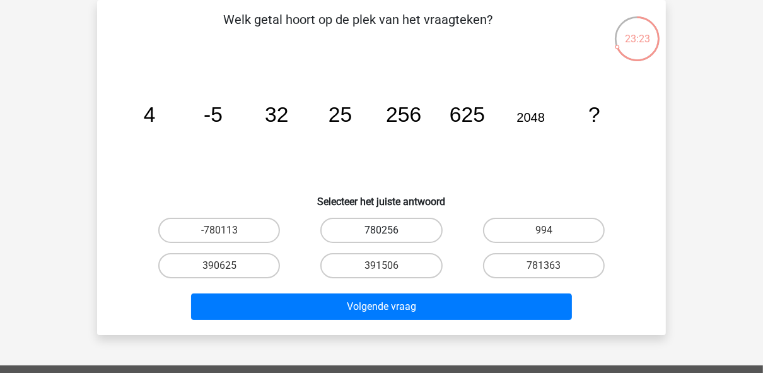
drag, startPoint x: 388, startPoint y: 243, endPoint x: 393, endPoint y: 236, distance: 9.1
click at [393, 236] on div "780256" at bounding box center [381, 229] width 162 height 35
click at [393, 236] on label "780256" at bounding box center [381, 229] width 122 height 25
click at [390, 236] on input "780256" at bounding box center [385, 234] width 8 height 8
radio input "true"
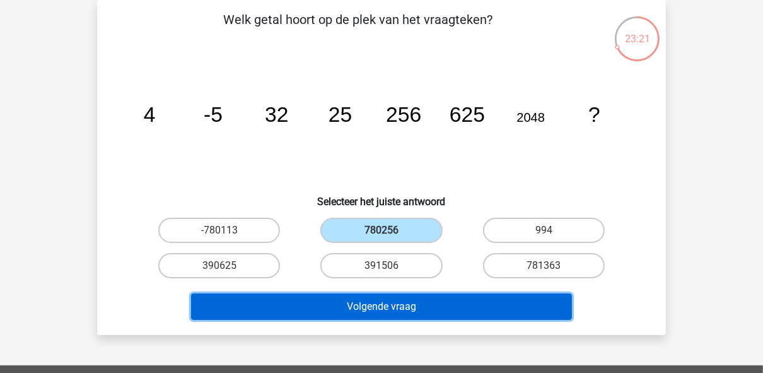
click at [378, 296] on button "Volgende vraag" at bounding box center [381, 306] width 381 height 26
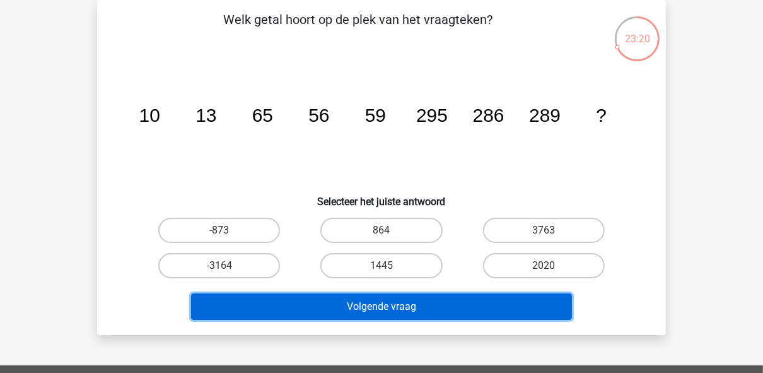
click at [373, 310] on button "Volgende vraag" at bounding box center [381, 306] width 381 height 26
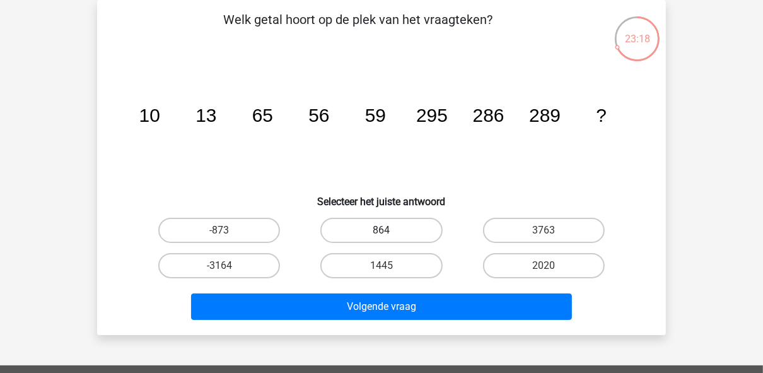
click at [348, 234] on label "864" at bounding box center [381, 229] width 122 height 25
click at [381, 234] on input "864" at bounding box center [385, 234] width 8 height 8
radio input "true"
drag, startPoint x: 362, startPoint y: 335, endPoint x: 366, endPoint y: 323, distance: 12.6
click at [366, 323] on div "Kies premium Ma marewolters@live.nl" at bounding box center [381, 320] width 763 height 756
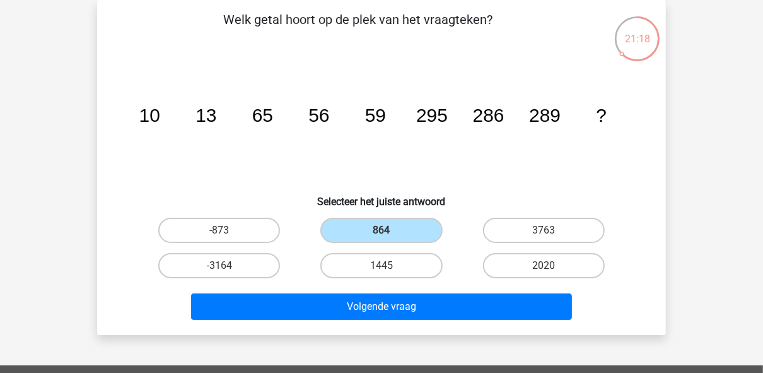
click at [366, 323] on div "Volgende vraag" at bounding box center [381, 309] width 487 height 32
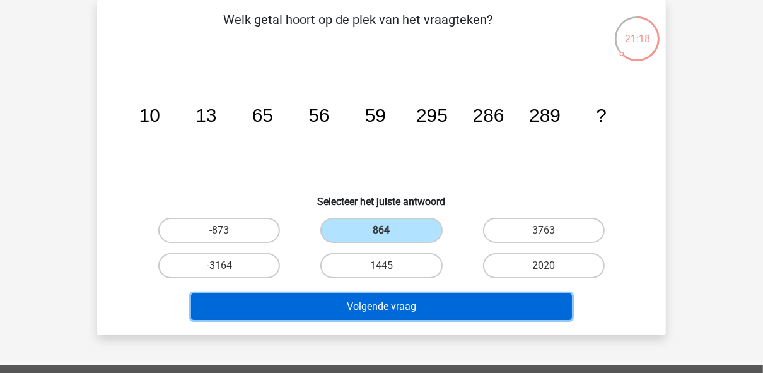
click at [376, 306] on button "Volgende vraag" at bounding box center [381, 306] width 381 height 26
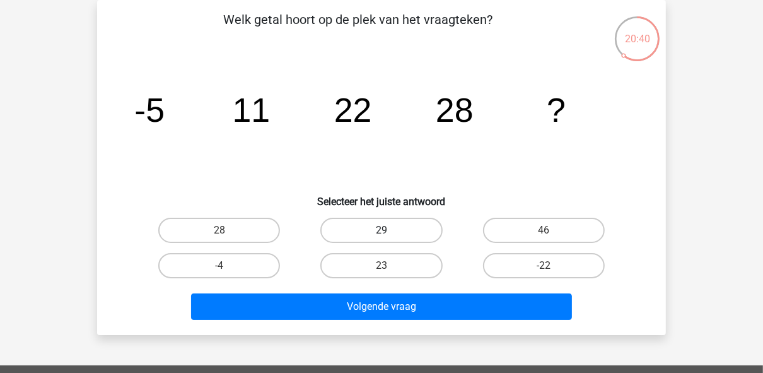
click at [373, 240] on label "29" at bounding box center [381, 229] width 122 height 25
click at [381, 238] on input "29" at bounding box center [385, 234] width 8 height 8
radio input "true"
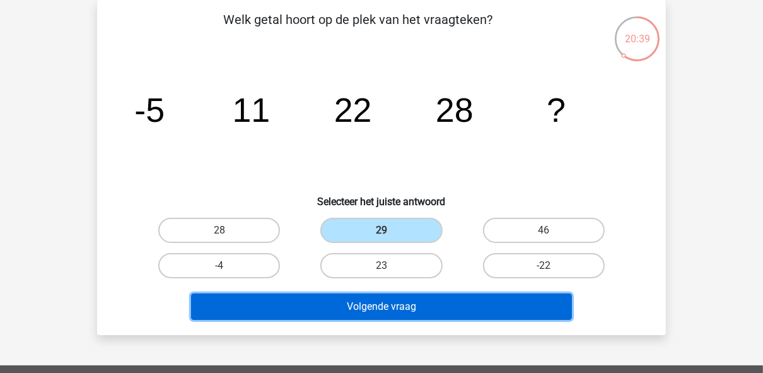
click at [361, 301] on button "Volgende vraag" at bounding box center [381, 306] width 381 height 26
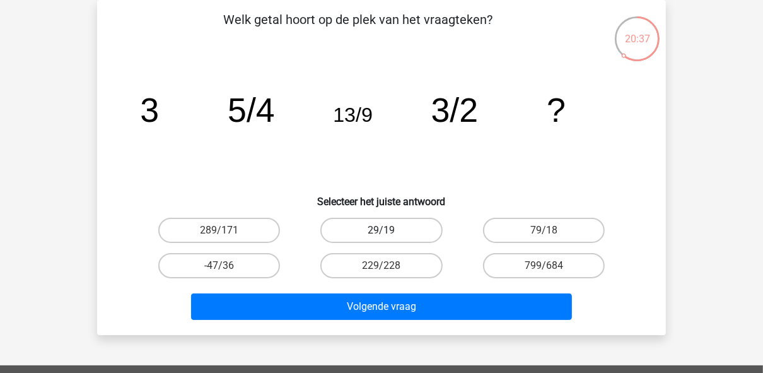
click at [397, 239] on label "29/19" at bounding box center [381, 229] width 122 height 25
click at [390, 238] on input "29/19" at bounding box center [385, 234] width 8 height 8
radio input "true"
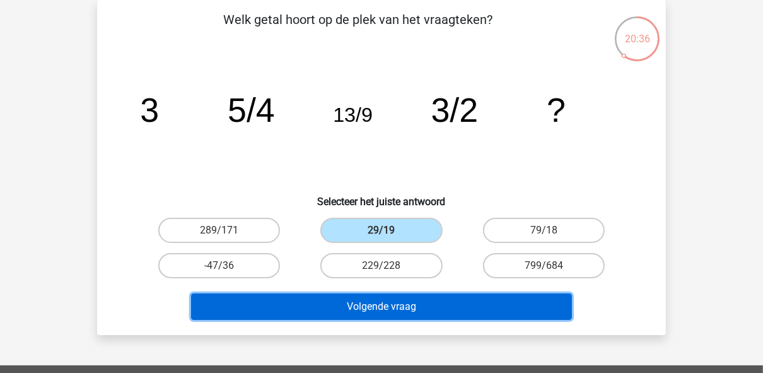
click at [387, 293] on button "Volgende vraag" at bounding box center [381, 306] width 381 height 26
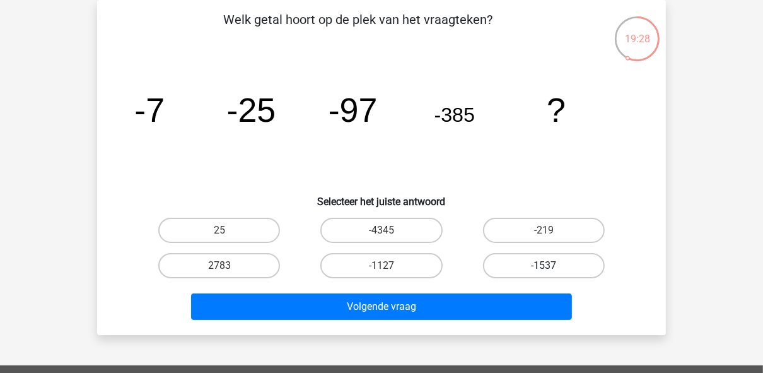
click at [529, 264] on label "-1537" at bounding box center [544, 265] width 122 height 25
click at [543, 265] on input "-1537" at bounding box center [547, 269] width 8 height 8
radio input "true"
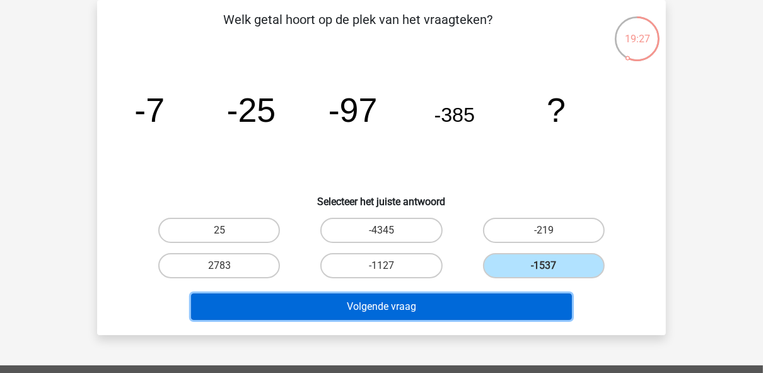
click at [475, 309] on button "Volgende vraag" at bounding box center [381, 306] width 381 height 26
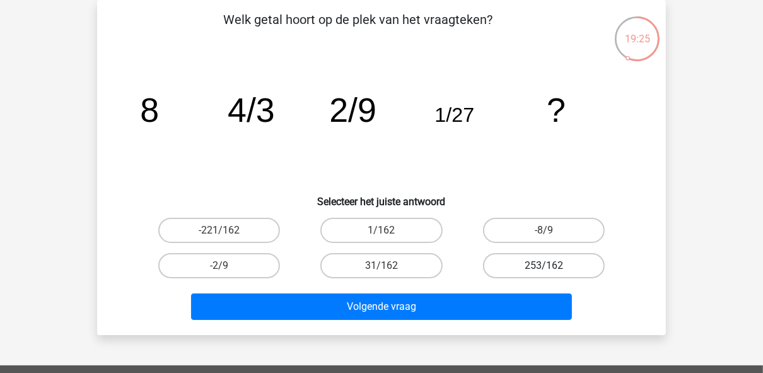
click at [533, 260] on label "253/162" at bounding box center [544, 265] width 122 height 25
click at [543, 265] on input "253/162" at bounding box center [547, 269] width 8 height 8
radio input "true"
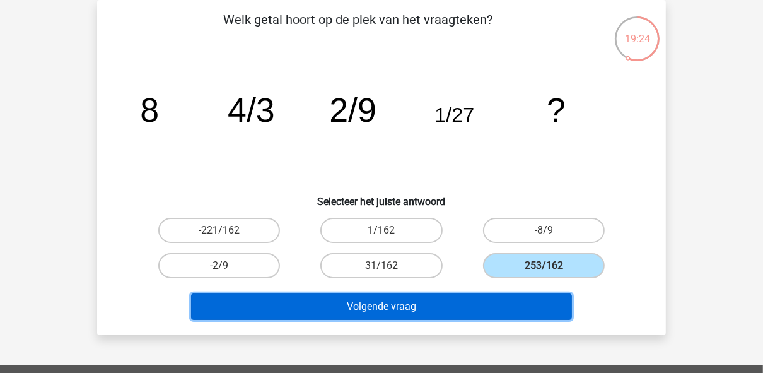
click at [497, 293] on button "Volgende vraag" at bounding box center [381, 306] width 381 height 26
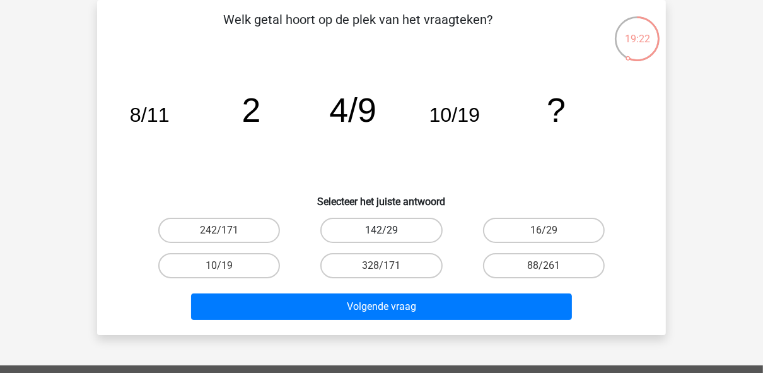
click at [345, 229] on label "142/29" at bounding box center [381, 229] width 122 height 25
click at [381, 230] on input "142/29" at bounding box center [385, 234] width 8 height 8
radio input "true"
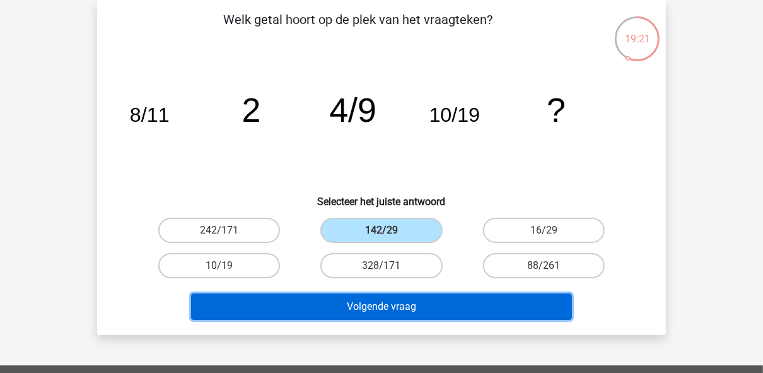
click at [340, 304] on button "Volgende vraag" at bounding box center [381, 306] width 381 height 26
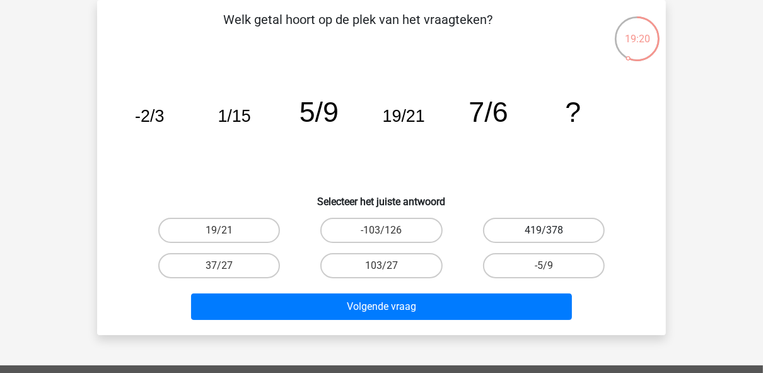
click at [572, 224] on label "419/378" at bounding box center [544, 229] width 122 height 25
click at [552, 230] on input "419/378" at bounding box center [547, 234] width 8 height 8
radio input "true"
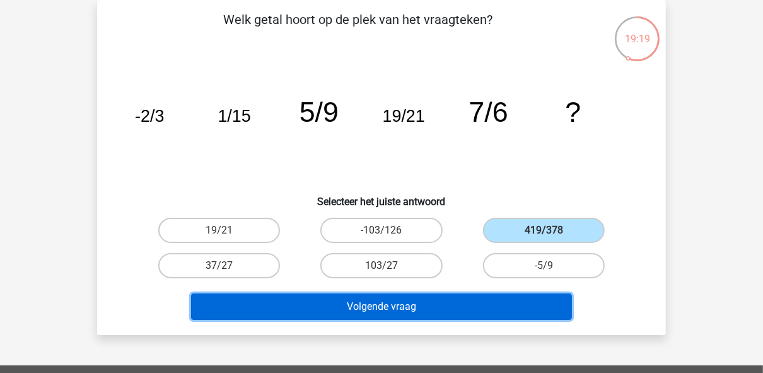
click at [423, 312] on button "Volgende vraag" at bounding box center [381, 306] width 381 height 26
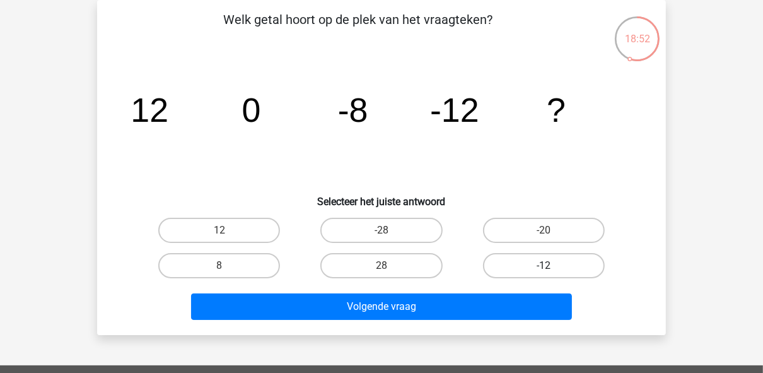
click at [503, 257] on label "-12" at bounding box center [544, 265] width 122 height 25
click at [543, 265] on input "-12" at bounding box center [547, 269] width 8 height 8
radio input "true"
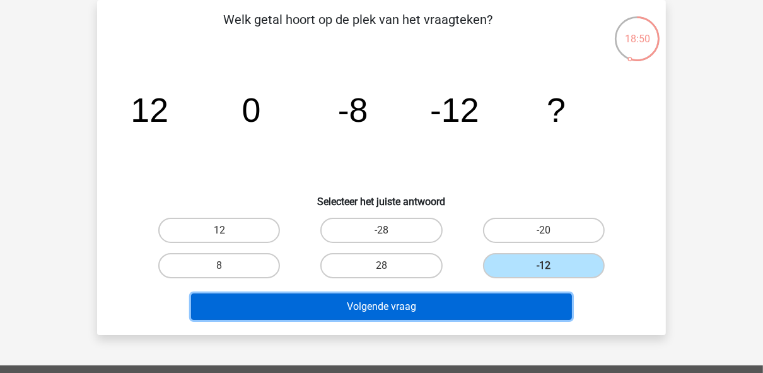
click at [451, 308] on button "Volgende vraag" at bounding box center [381, 306] width 381 height 26
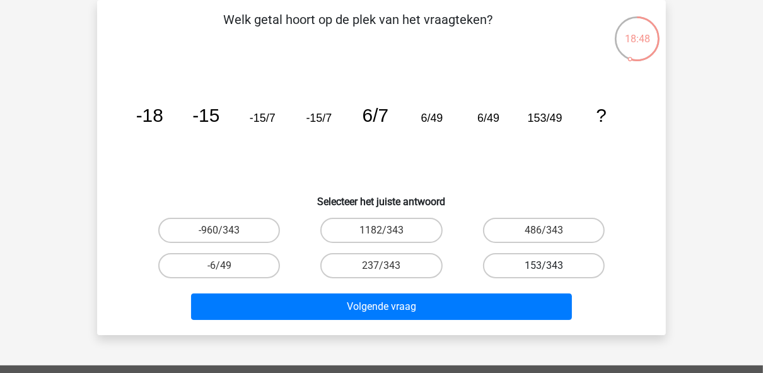
click at [530, 261] on label "153/343" at bounding box center [544, 265] width 122 height 25
click at [543, 265] on input "153/343" at bounding box center [547, 269] width 8 height 8
radio input "true"
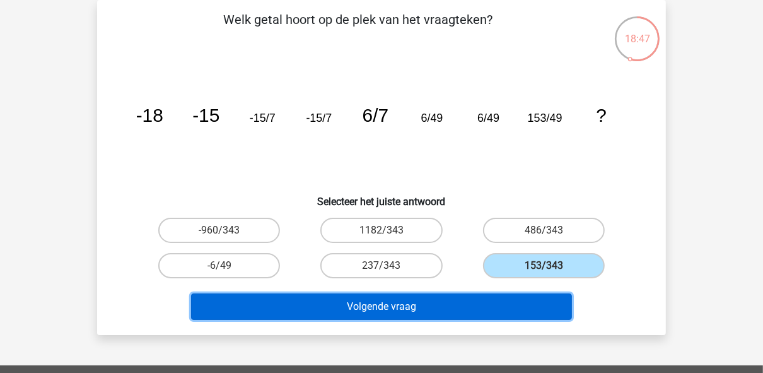
click at [460, 310] on button "Volgende vraag" at bounding box center [381, 306] width 381 height 26
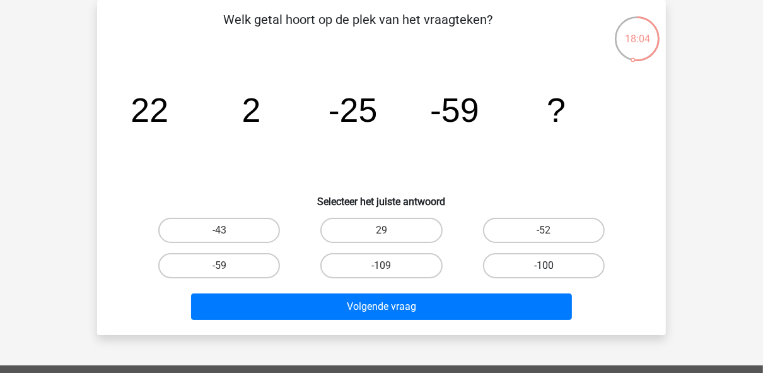
click at [523, 265] on label "-100" at bounding box center [544, 265] width 122 height 25
click at [543, 265] on input "-100" at bounding box center [547, 269] width 8 height 8
radio input "true"
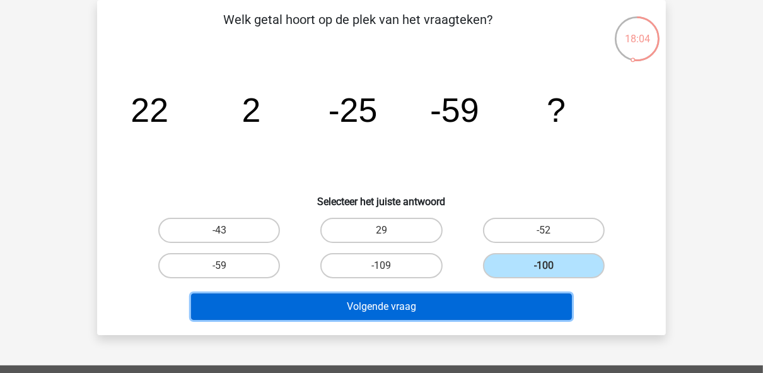
click at [482, 306] on button "Volgende vraag" at bounding box center [381, 306] width 381 height 26
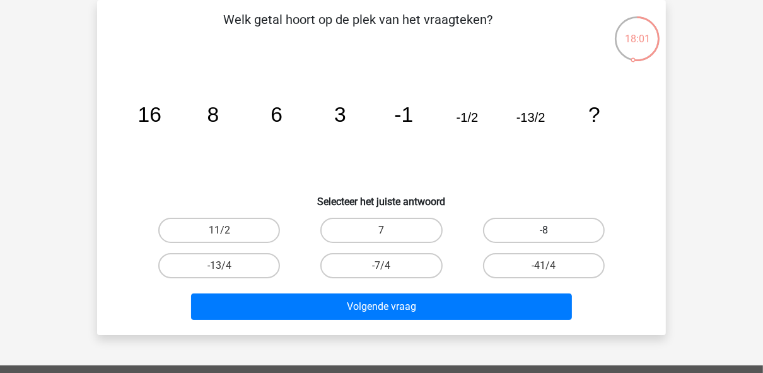
click at [535, 237] on label "-8" at bounding box center [544, 229] width 122 height 25
click at [543, 237] on input "-8" at bounding box center [547, 234] width 8 height 8
radio input "true"
click at [501, 288] on div "Volgende vraag" at bounding box center [381, 304] width 528 height 42
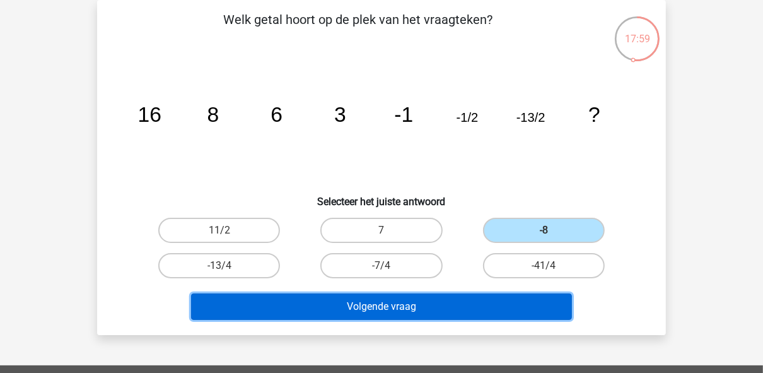
click at [441, 293] on button "Volgende vraag" at bounding box center [381, 306] width 381 height 26
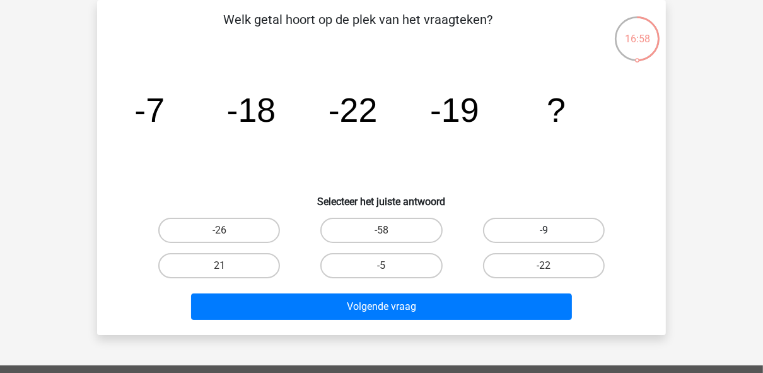
click at [502, 228] on label "-9" at bounding box center [544, 229] width 122 height 25
click at [543, 230] on input "-9" at bounding box center [547, 234] width 8 height 8
radio input "true"
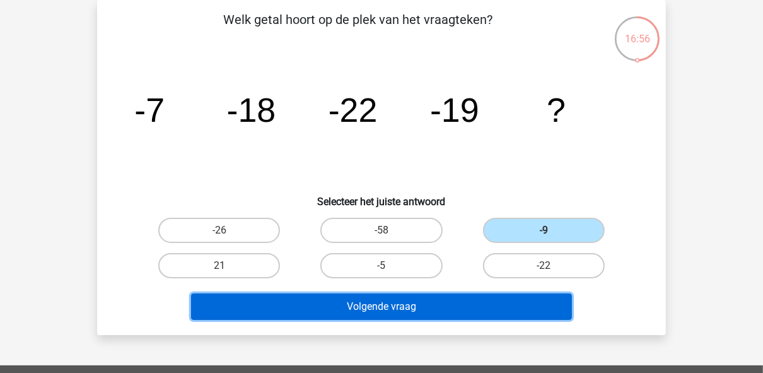
click at [440, 311] on button "Volgende vraag" at bounding box center [381, 306] width 381 height 26
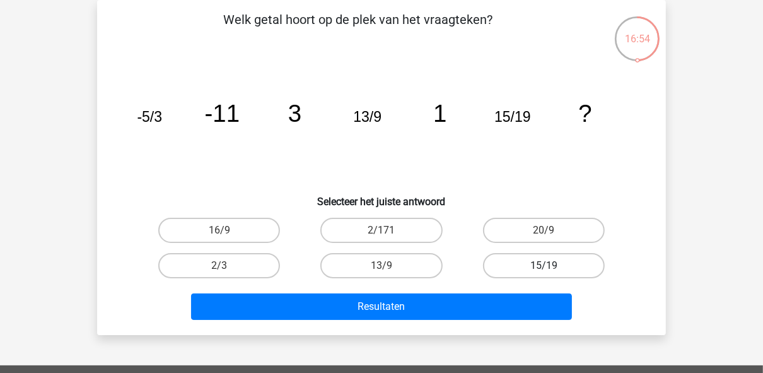
click at [501, 265] on label "15/19" at bounding box center [544, 265] width 122 height 25
click at [543, 265] on input "15/19" at bounding box center [547, 269] width 8 height 8
radio input "true"
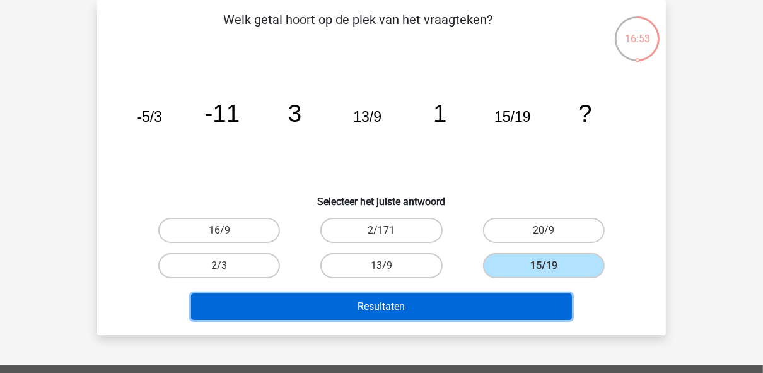
click at [458, 296] on button "Resultaten" at bounding box center [381, 306] width 381 height 26
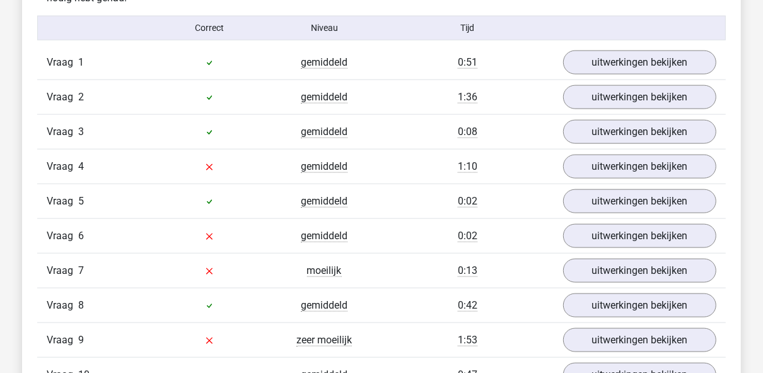
scroll to position [1046, 0]
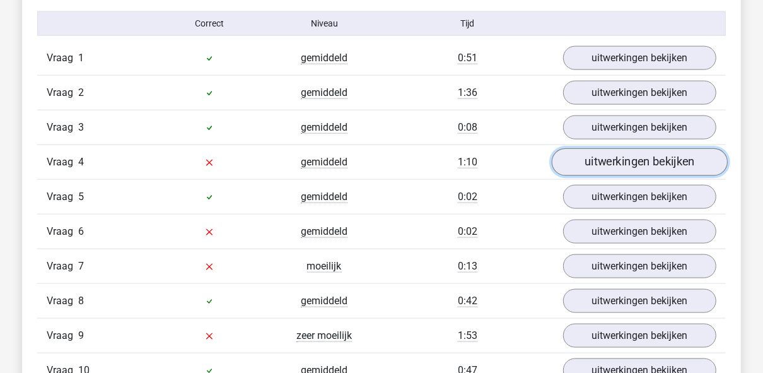
click at [589, 150] on link "uitwerkingen bekijken" at bounding box center [640, 162] width 176 height 28
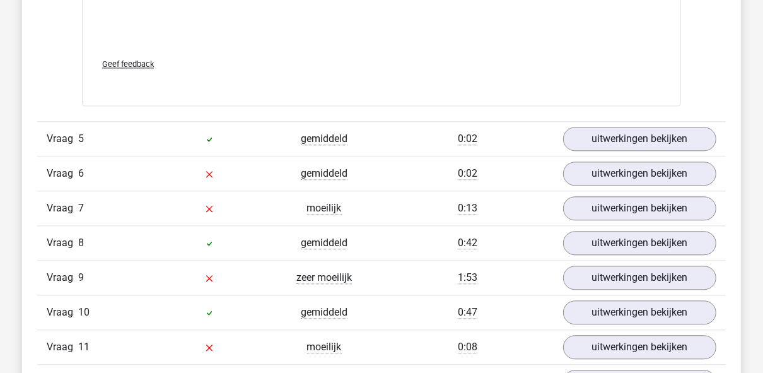
scroll to position [1897, 0]
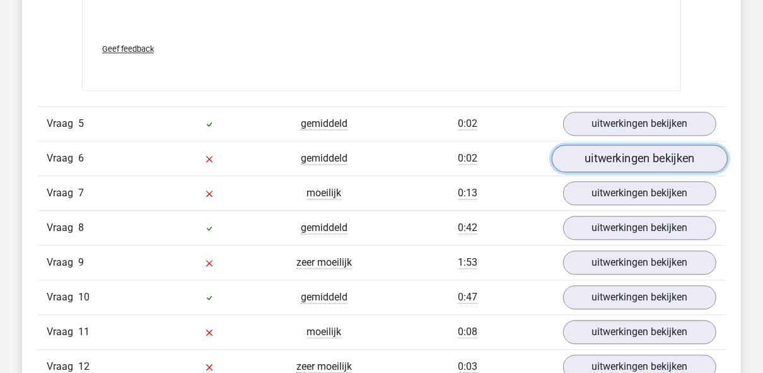
click at [630, 145] on link "uitwerkingen bekijken" at bounding box center [640, 158] width 176 height 28
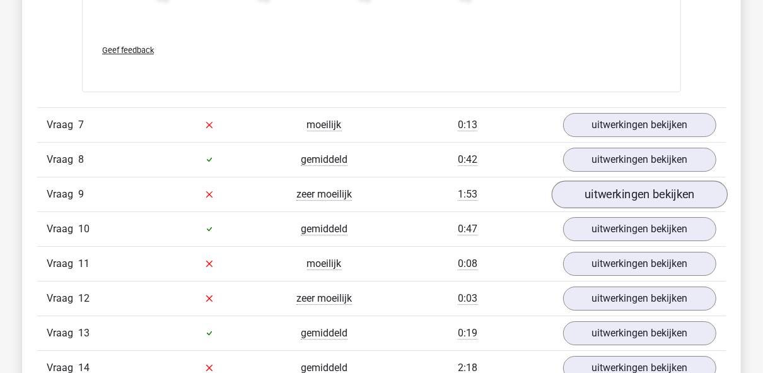
scroll to position [2744, 0]
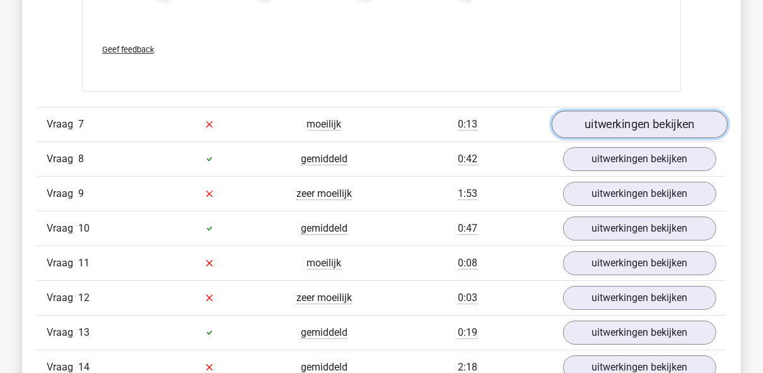
click at [676, 121] on link "uitwerkingen bekijken" at bounding box center [640, 124] width 176 height 28
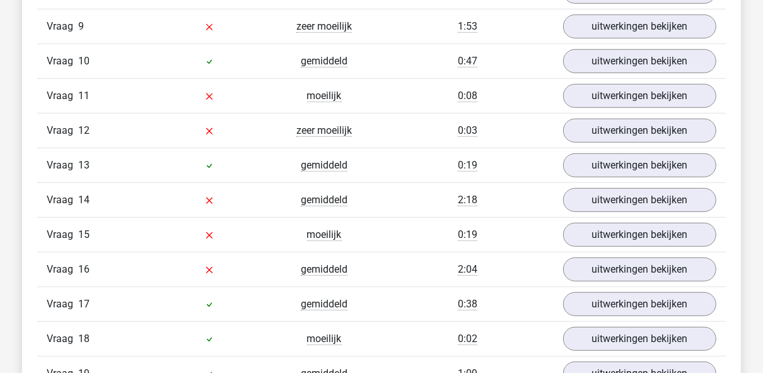
scroll to position [3690, 0]
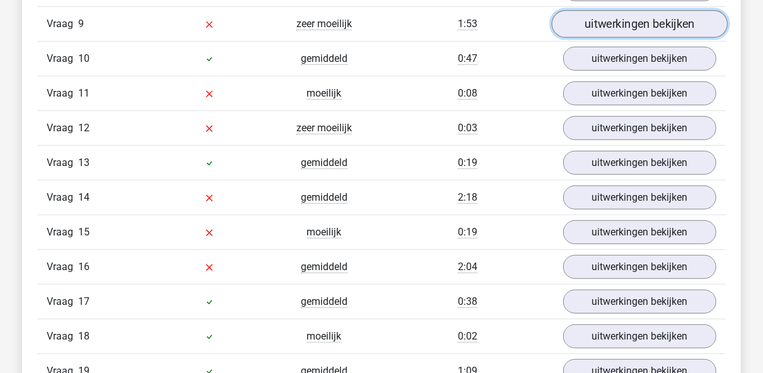
click at [633, 24] on link "uitwerkingen bekijken" at bounding box center [640, 25] width 176 height 28
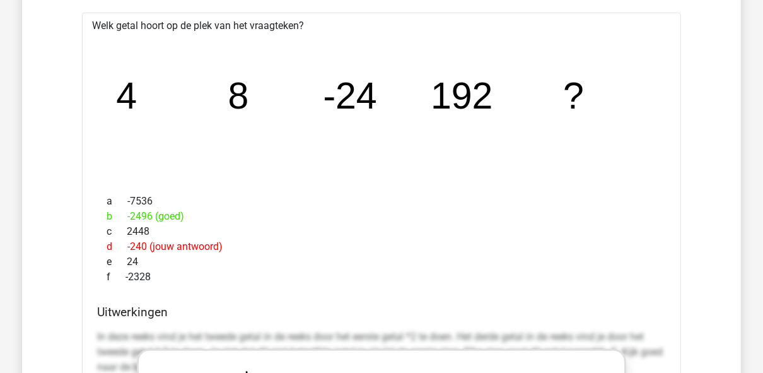
scroll to position [3734, 0]
